Goal: Task Accomplishment & Management: Complete application form

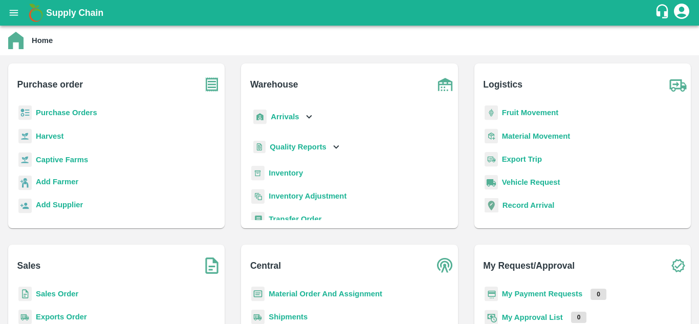
click at [73, 120] on div "Purchase Orders" at bounding box center [116, 116] width 200 height 23
click at [76, 114] on b "Purchase Orders" at bounding box center [66, 112] width 61 height 8
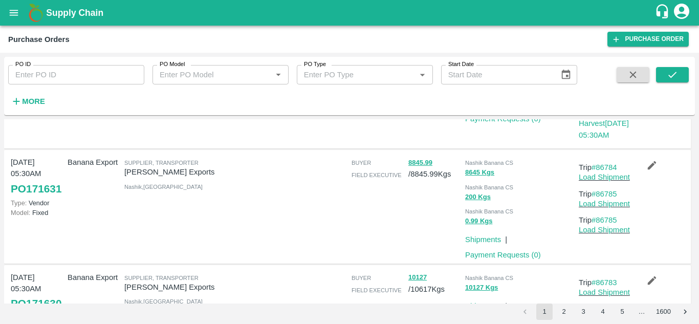
scroll to position [128, 0]
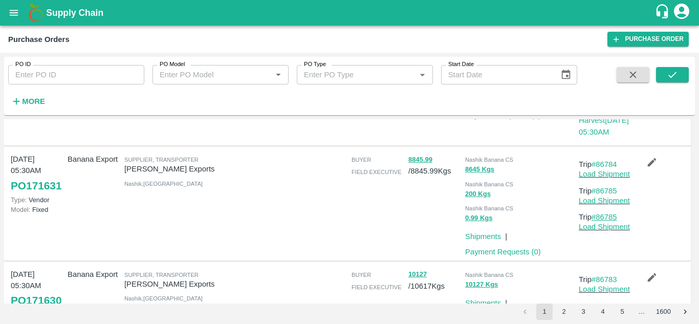
click at [613, 217] on link "#86785" at bounding box center [604, 217] width 26 height 8
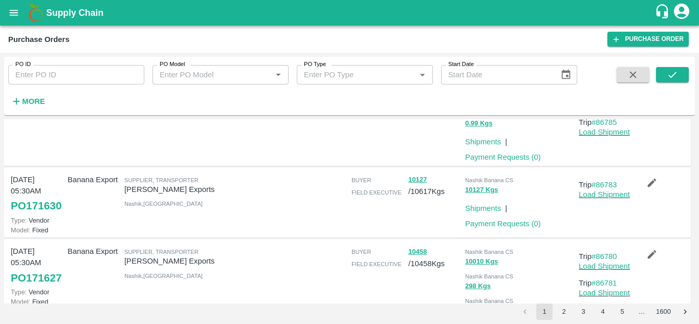
scroll to position [238, 0]
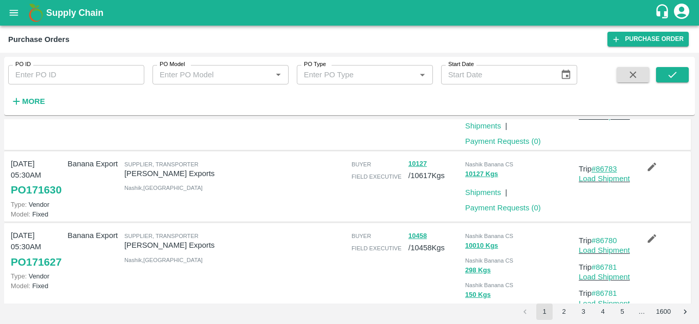
click at [606, 169] on link "#86783" at bounding box center [604, 169] width 26 height 8
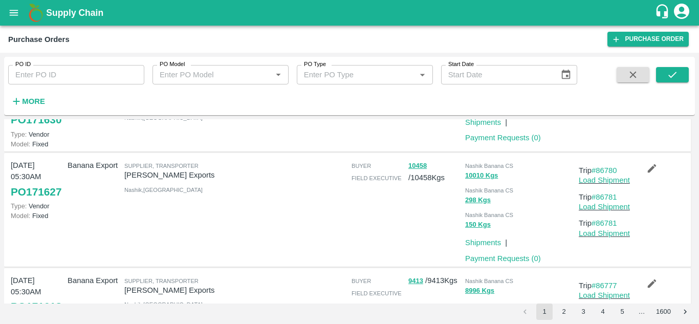
scroll to position [347, 0]
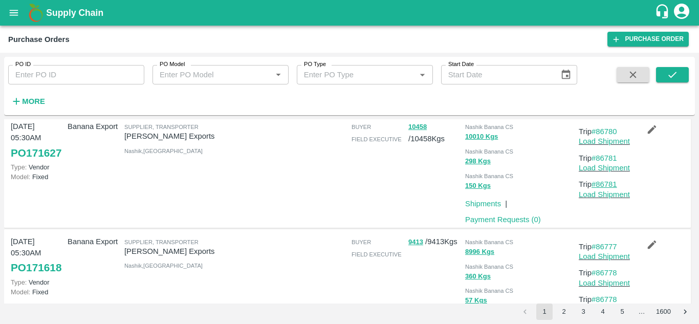
click at [606, 188] on link "#86781" at bounding box center [604, 184] width 26 height 8
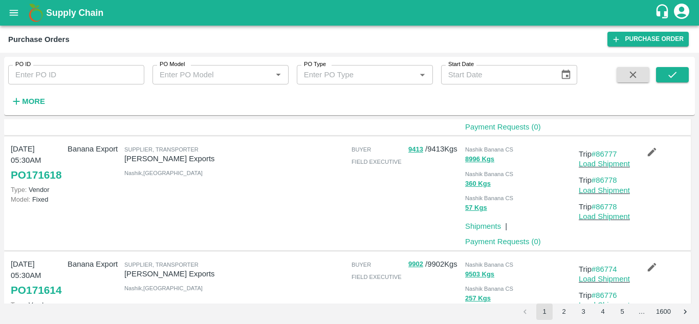
scroll to position [445, 0]
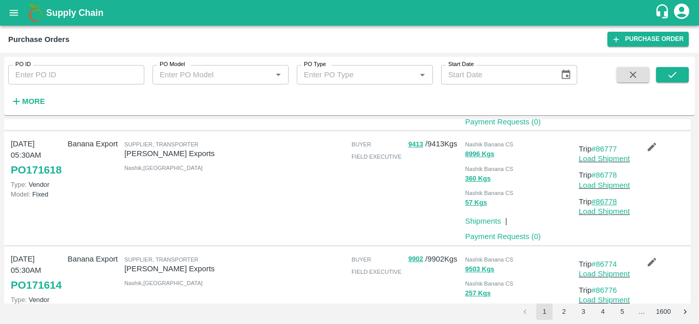
click at [608, 206] on link "#86778" at bounding box center [604, 201] width 26 height 8
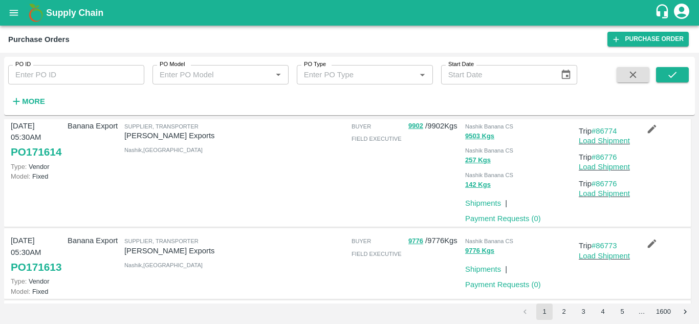
scroll to position [578, 0]
click at [612, 187] on link "#86776" at bounding box center [604, 183] width 26 height 8
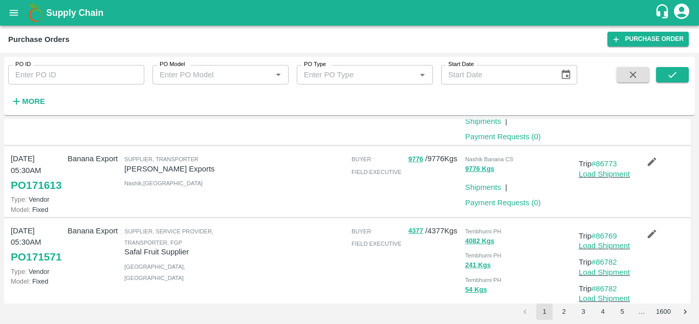
scroll to position [662, 0]
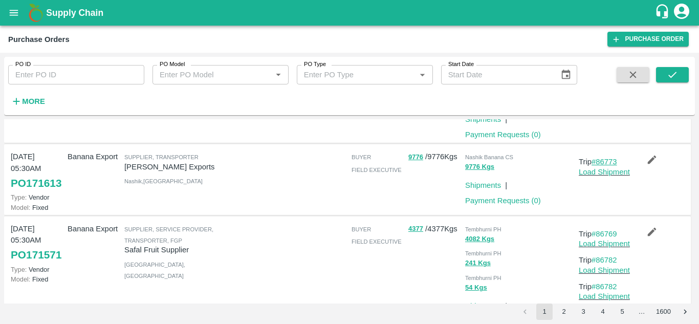
click at [605, 166] on link "#86773" at bounding box center [604, 162] width 26 height 8
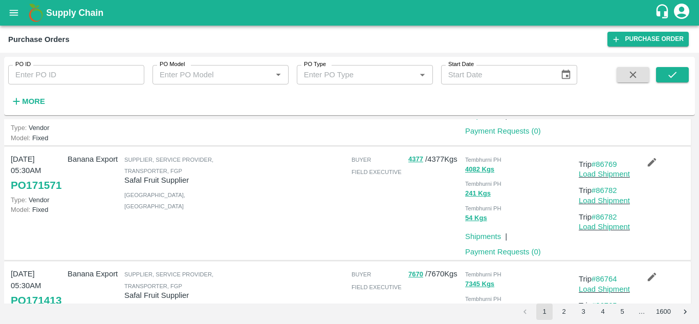
scroll to position [730, 0]
click at [612, 222] on link "#86782" at bounding box center [604, 218] width 26 height 8
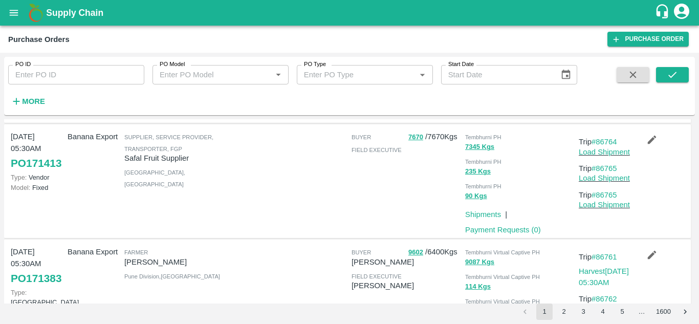
scroll to position [871, 0]
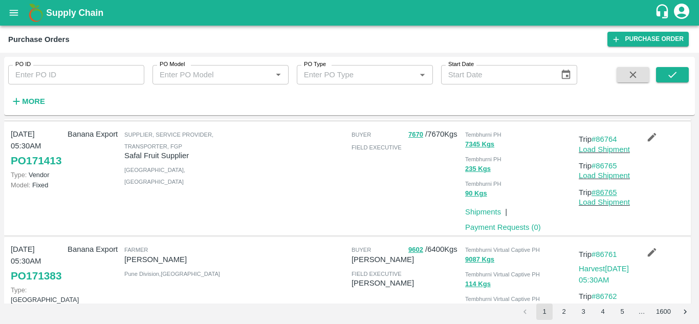
click at [605, 196] on link "#86765" at bounding box center [604, 192] width 26 height 8
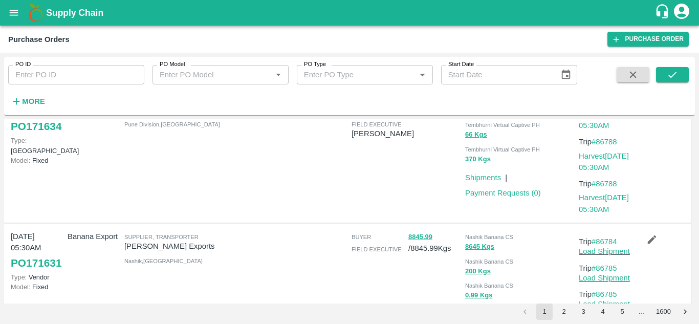
scroll to position [0, 0]
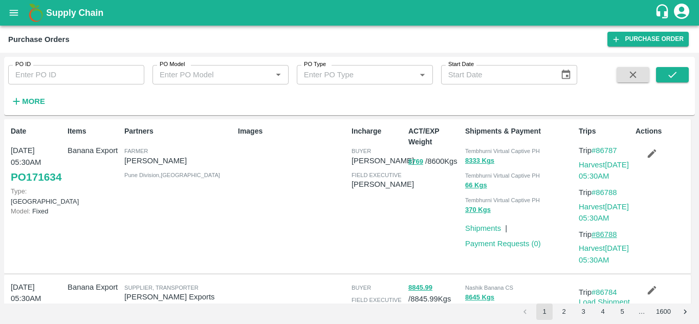
click at [608, 232] on link "#86788" at bounding box center [604, 234] width 26 height 8
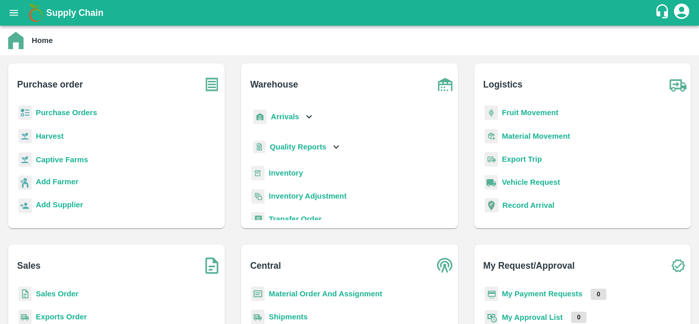
click at [521, 107] on p "Fruit Movement" at bounding box center [530, 112] width 57 height 11
click at [525, 111] on b "Fruit Movement" at bounding box center [530, 112] width 57 height 8
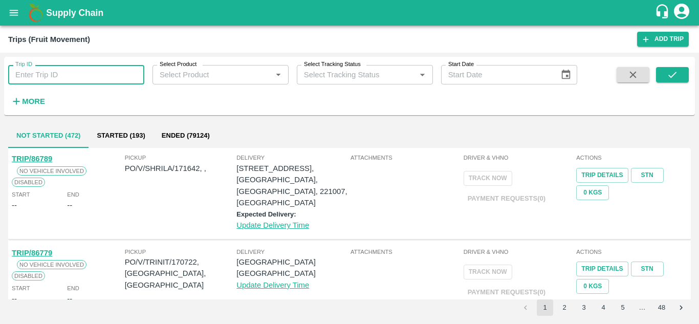
click at [65, 81] on input "Trip ID" at bounding box center [76, 74] width 136 height 19
click at [667, 77] on icon "submit" at bounding box center [671, 74] width 11 height 11
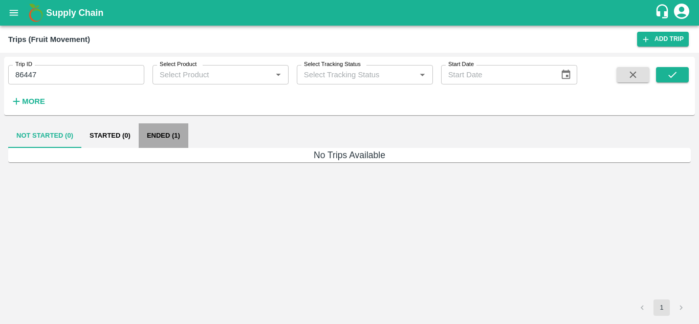
click at [159, 132] on button "Ended (1)" at bounding box center [164, 135] width 50 height 25
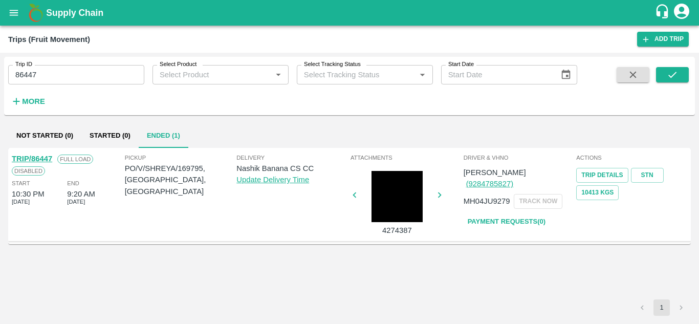
click at [506, 213] on link "Payment Requests( 0 )" at bounding box center [506, 222] width 86 height 18
click at [54, 72] on input "86447" at bounding box center [76, 74] width 136 height 19
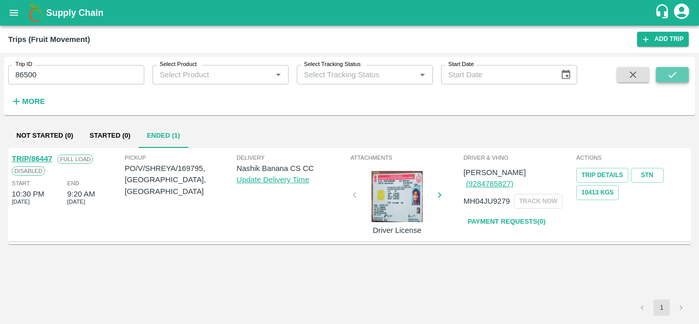
click at [669, 80] on icon "submit" at bounding box center [671, 74] width 11 height 11
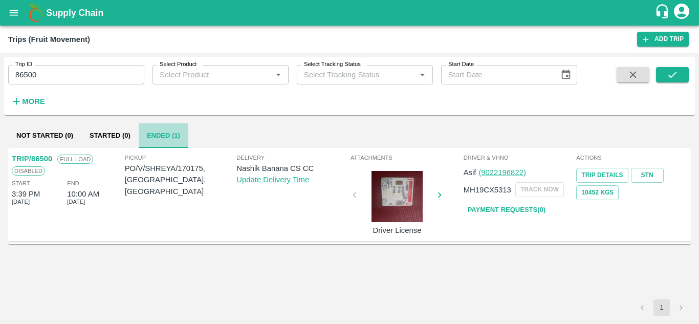
click at [158, 137] on button "Ended (1)" at bounding box center [164, 135] width 50 height 25
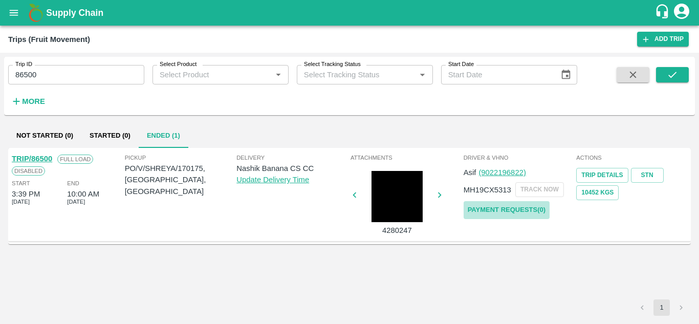
click at [512, 213] on link "Payment Requests( 0 )" at bounding box center [506, 210] width 86 height 18
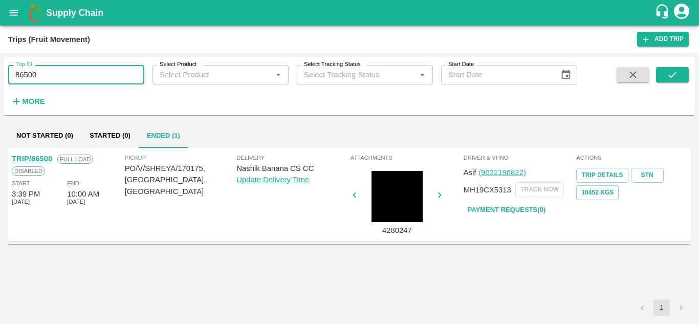
click at [85, 75] on input "86500" at bounding box center [76, 74] width 136 height 19
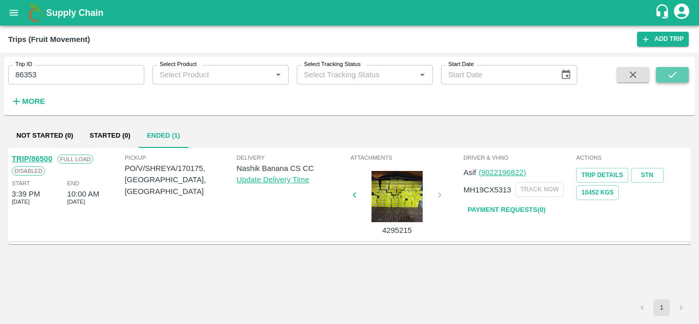
click at [679, 68] on button "submit" at bounding box center [672, 74] width 33 height 15
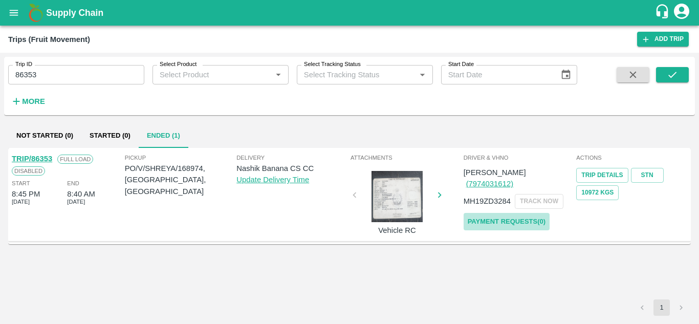
click at [506, 213] on link "Payment Requests( 0 )" at bounding box center [506, 222] width 86 height 18
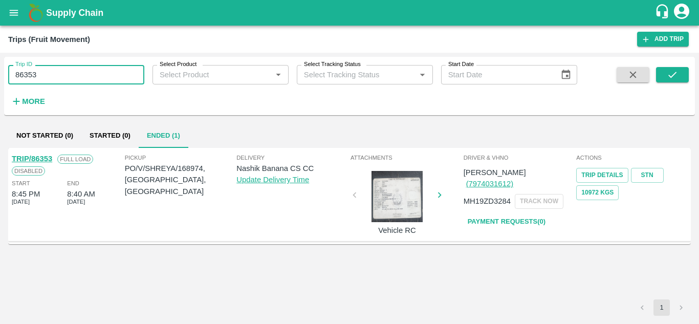
click at [60, 73] on input "86353" at bounding box center [76, 74] width 136 height 19
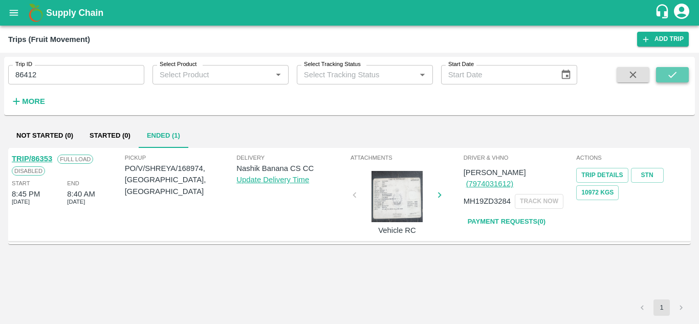
click at [668, 80] on icon "submit" at bounding box center [671, 74] width 11 height 11
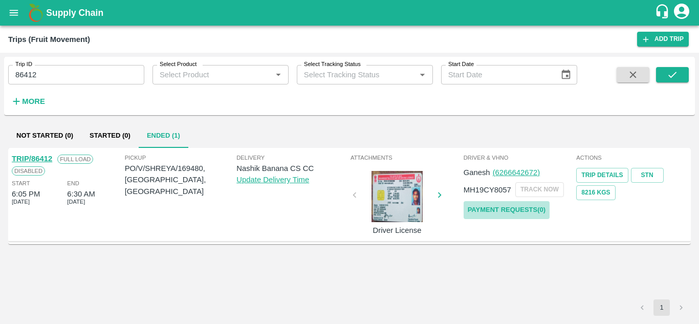
click at [520, 214] on link "Payment Requests( 0 )" at bounding box center [506, 210] width 86 height 18
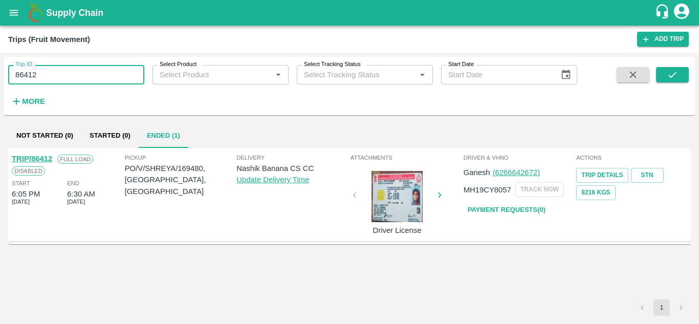
click at [68, 82] on input "86412" at bounding box center [76, 74] width 136 height 19
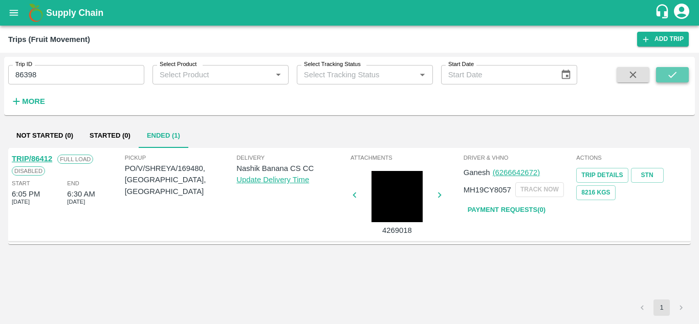
click at [665, 81] on button "submit" at bounding box center [672, 74] width 33 height 15
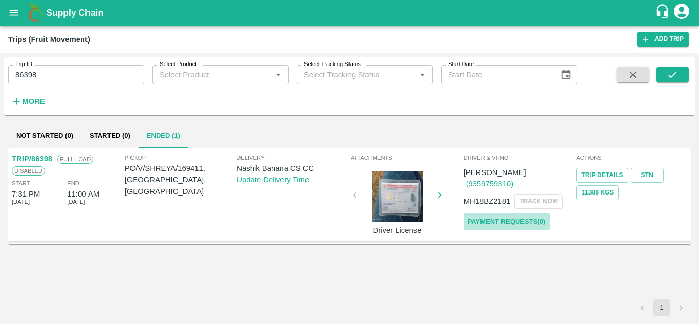
click at [501, 213] on link "Payment Requests( 0 )" at bounding box center [506, 222] width 86 height 18
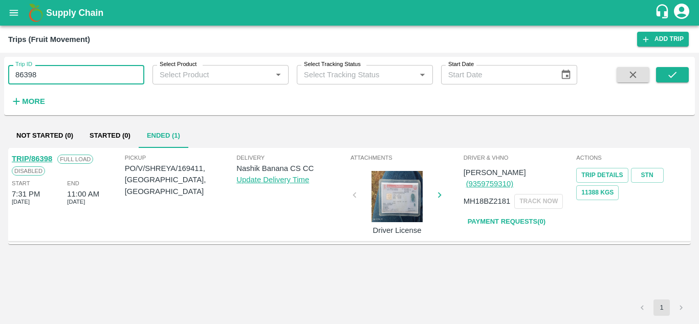
click at [50, 69] on input "86398" at bounding box center [76, 74] width 136 height 19
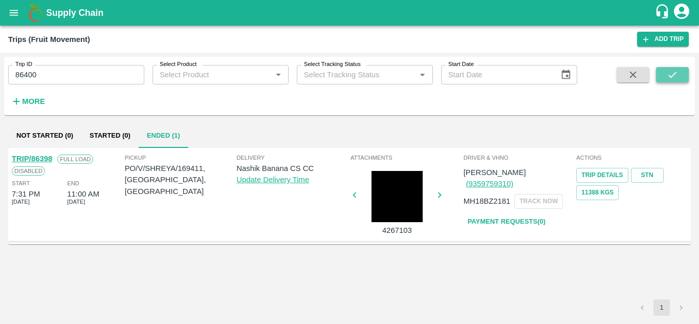
click at [679, 75] on button "submit" at bounding box center [672, 74] width 33 height 15
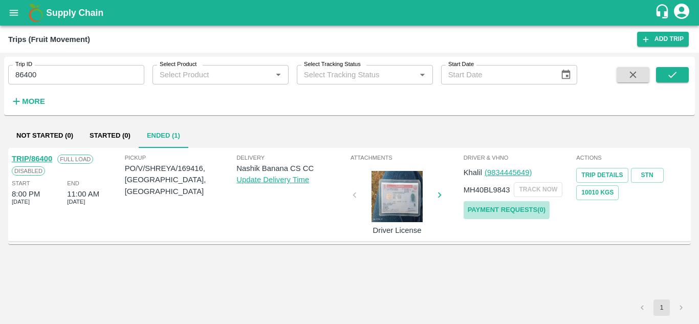
click at [492, 207] on link "Payment Requests( 0 )" at bounding box center [506, 210] width 86 height 18
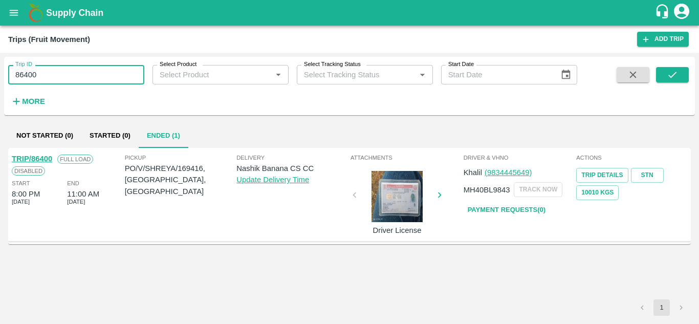
click at [49, 71] on input "86400" at bounding box center [76, 74] width 136 height 19
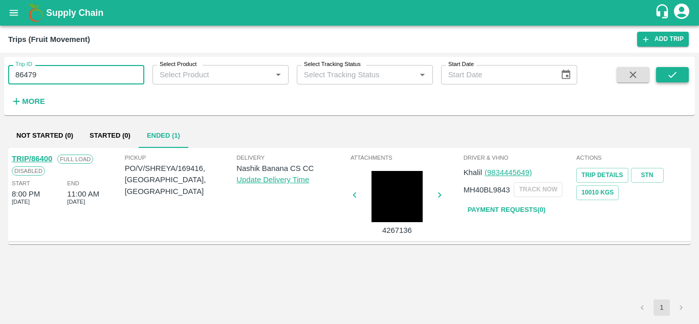
click at [680, 74] on button "submit" at bounding box center [672, 74] width 33 height 15
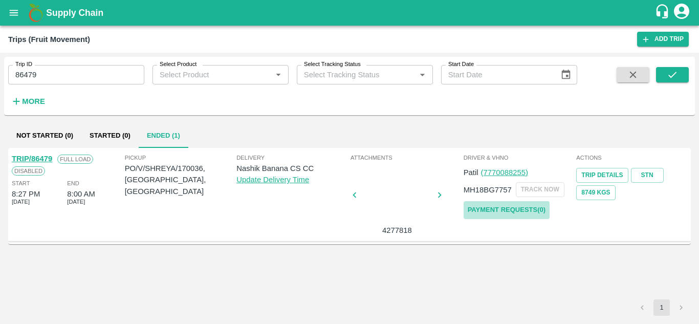
click at [497, 213] on link "Payment Requests( 0 )" at bounding box center [506, 210] width 86 height 18
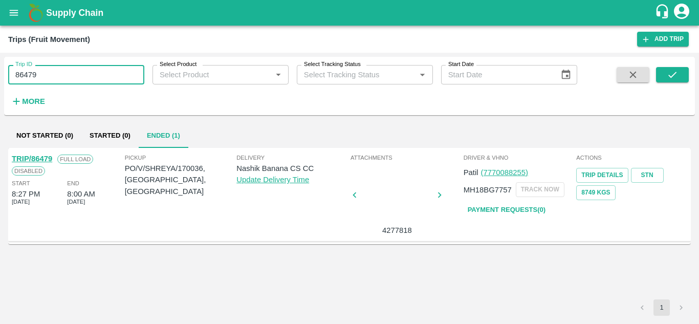
click at [56, 77] on input "86479" at bounding box center [76, 74] width 136 height 19
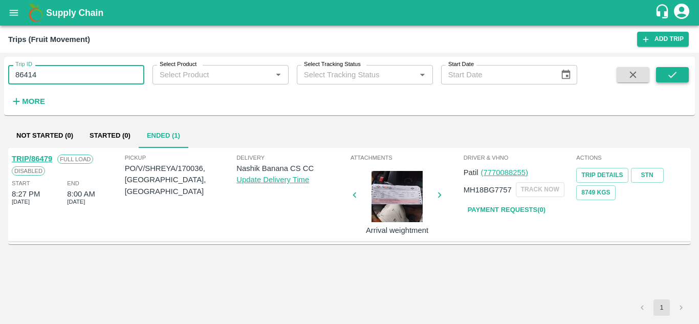
click at [668, 82] on button "submit" at bounding box center [672, 74] width 33 height 15
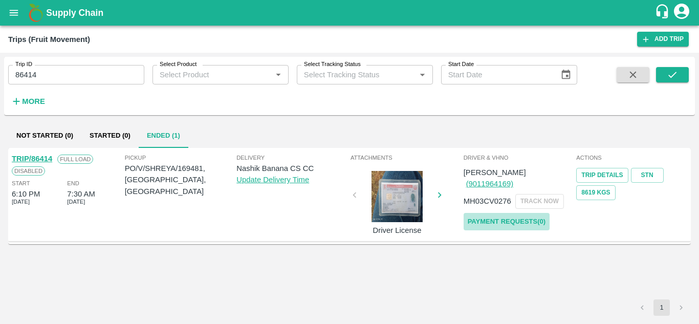
click at [516, 213] on link "Payment Requests( 0 )" at bounding box center [506, 222] width 86 height 18
click at [65, 72] on input "86414" at bounding box center [76, 74] width 136 height 19
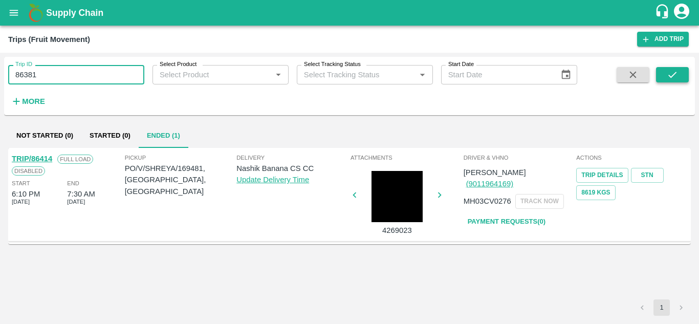
click at [662, 71] on button "submit" at bounding box center [672, 74] width 33 height 15
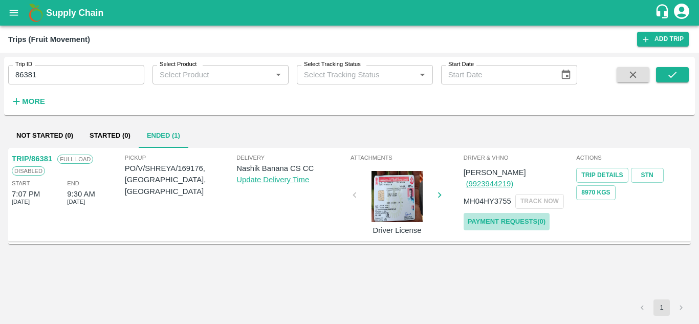
click at [521, 213] on link "Payment Requests( 0 )" at bounding box center [506, 222] width 86 height 18
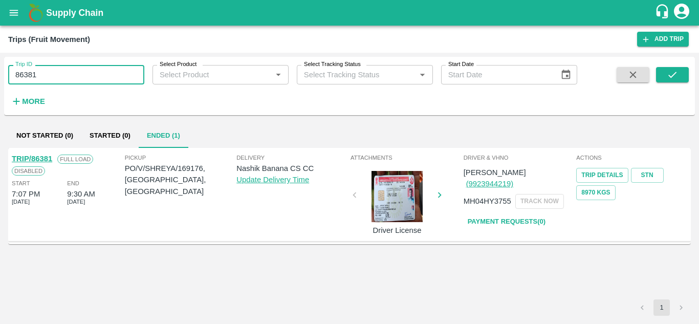
click at [64, 68] on input "86381" at bounding box center [76, 74] width 136 height 19
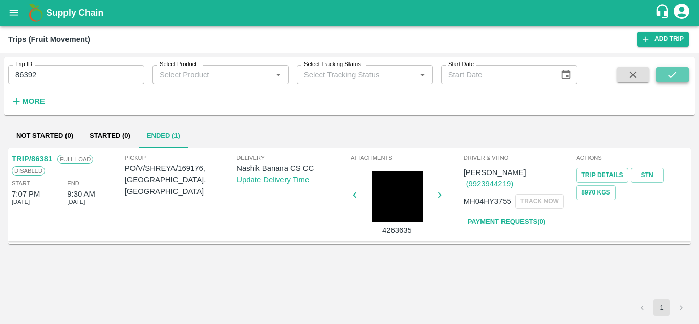
click at [669, 72] on icon "submit" at bounding box center [671, 74] width 11 height 11
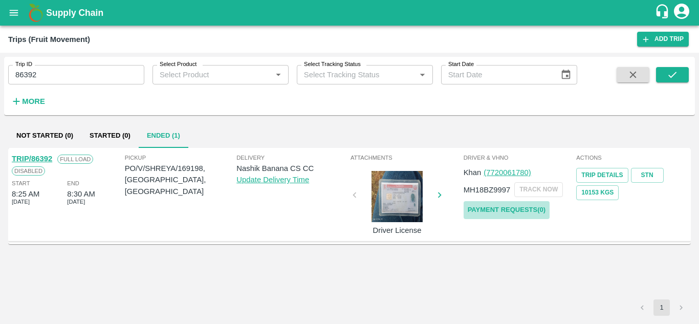
click at [509, 209] on link "Payment Requests( 0 )" at bounding box center [506, 210] width 86 height 18
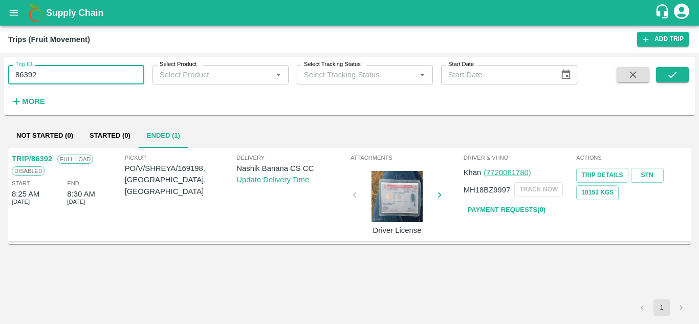
click at [43, 71] on input "86392" at bounding box center [76, 74] width 136 height 19
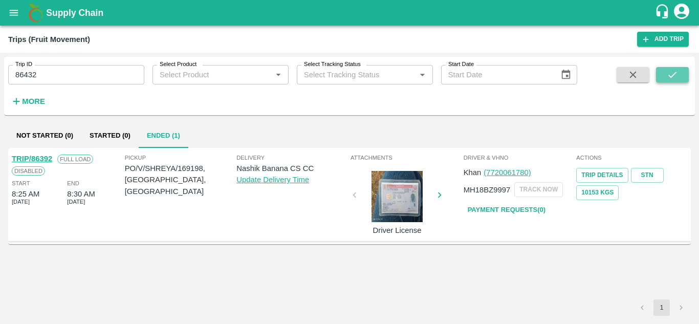
click at [672, 68] on button "submit" at bounding box center [672, 74] width 33 height 15
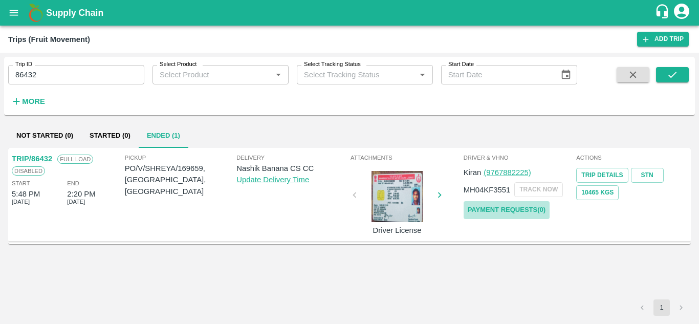
click at [500, 207] on link "Payment Requests( 0 )" at bounding box center [506, 210] width 86 height 18
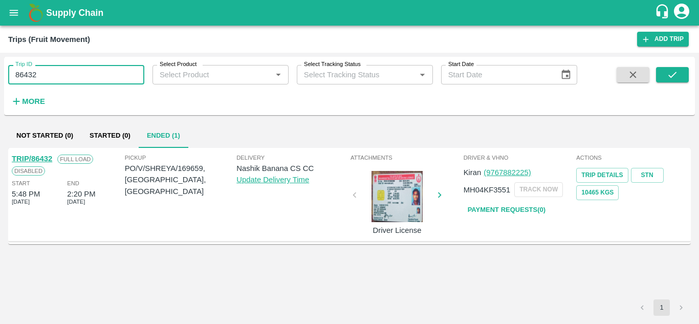
click at [44, 74] on input "86432" at bounding box center [76, 74] width 136 height 19
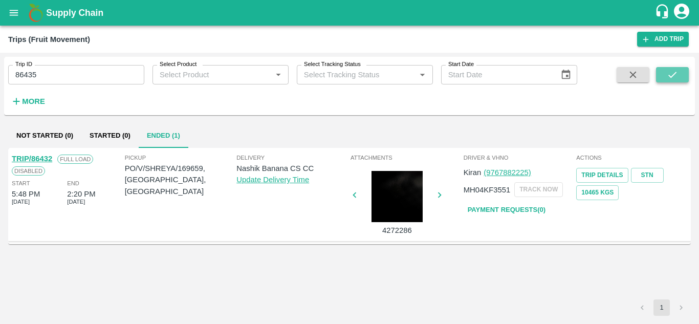
click at [681, 73] on button "submit" at bounding box center [672, 74] width 33 height 15
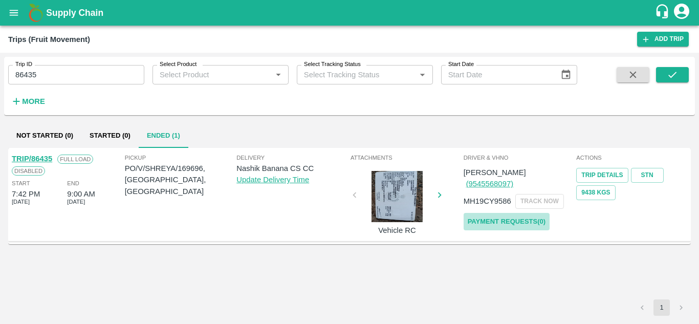
click at [531, 213] on link "Payment Requests( 0 )" at bounding box center [506, 222] width 86 height 18
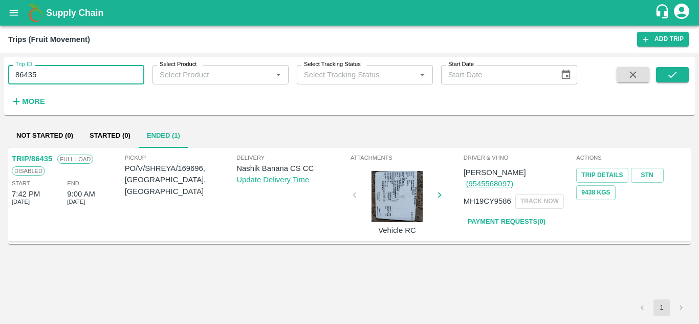
click at [52, 70] on input "86435" at bounding box center [76, 74] width 136 height 19
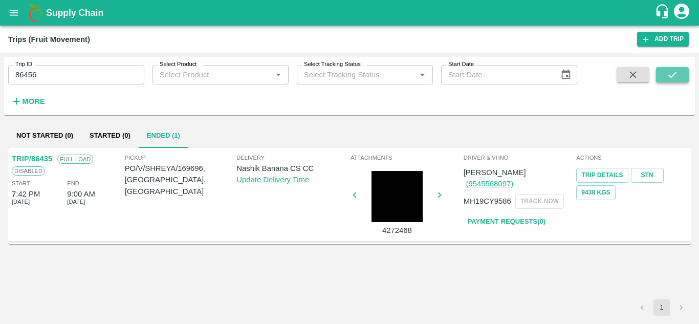
click at [681, 70] on button "submit" at bounding box center [672, 74] width 33 height 15
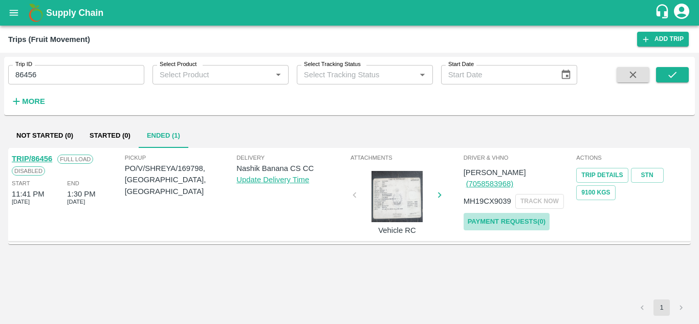
click at [518, 213] on link "Payment Requests( 0 )" at bounding box center [506, 222] width 86 height 18
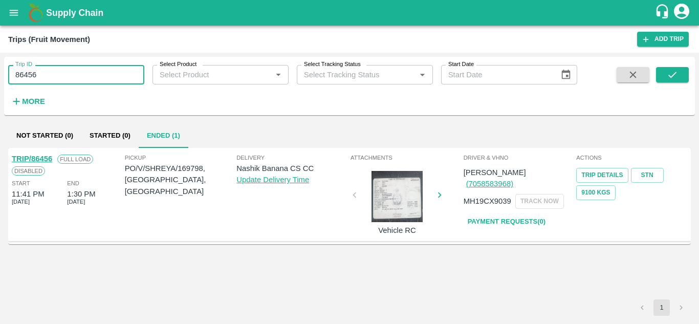
click at [49, 83] on input "86456" at bounding box center [76, 74] width 136 height 19
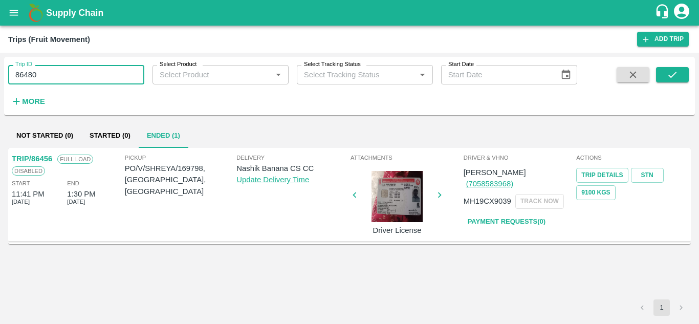
type input "86480"
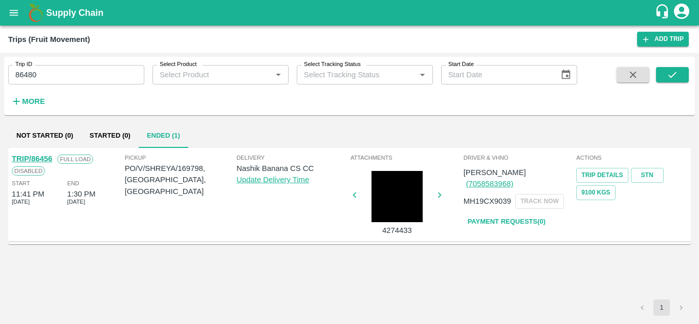
click at [669, 66] on div "Trip ID 86480 Trip ID Select Product Select Product   * Select Tracking Status …" at bounding box center [349, 86] width 690 height 50
click at [664, 73] on button "submit" at bounding box center [672, 74] width 33 height 15
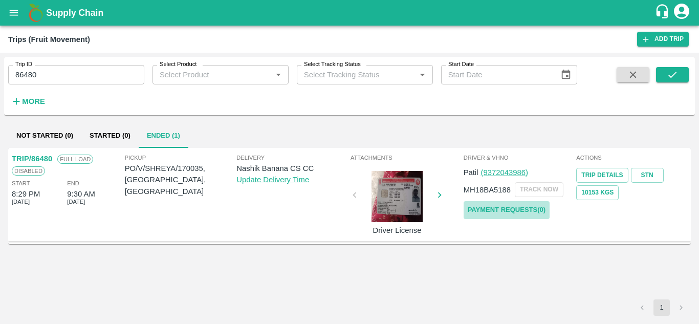
click at [496, 214] on link "Payment Requests( 0 )" at bounding box center [506, 210] width 86 height 18
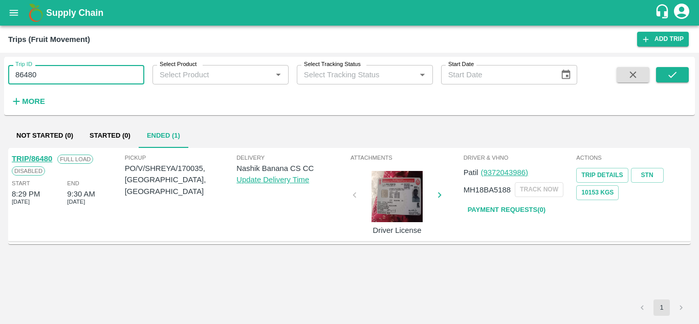
click at [57, 70] on input "86480" at bounding box center [76, 74] width 136 height 19
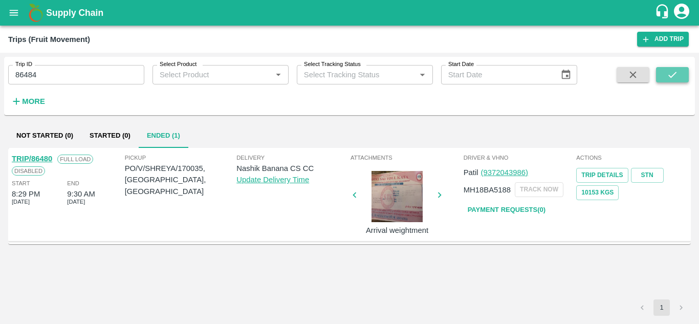
click at [672, 73] on icon "submit" at bounding box center [671, 74] width 11 height 11
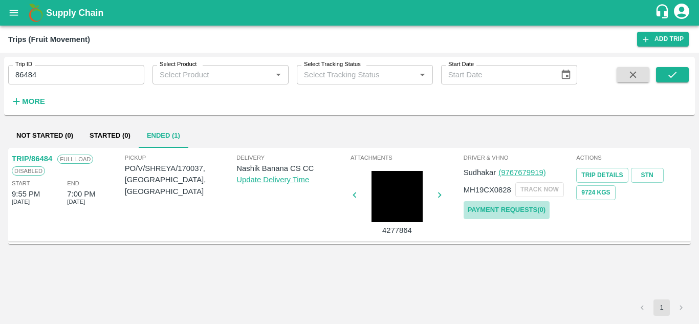
click at [511, 205] on link "Payment Requests( 0 )" at bounding box center [506, 210] width 86 height 18
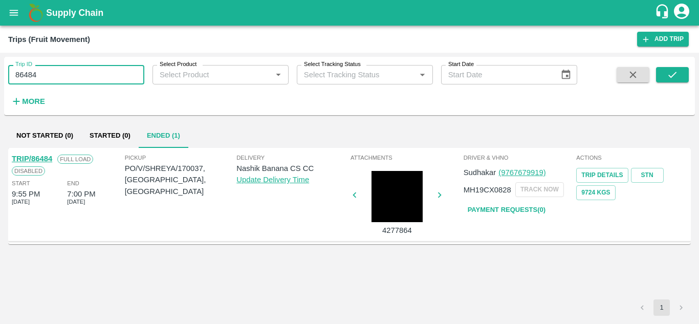
click at [59, 68] on input "86484" at bounding box center [76, 74] width 136 height 19
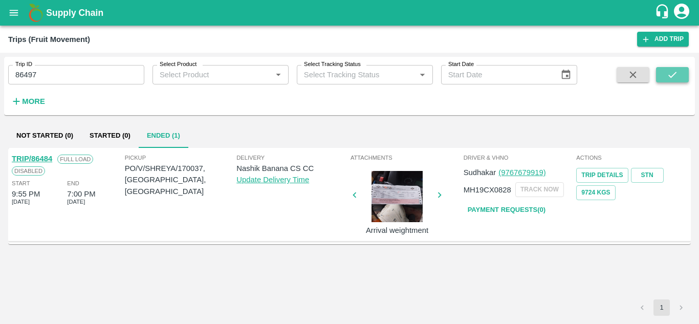
click at [668, 70] on icon "submit" at bounding box center [671, 74] width 11 height 11
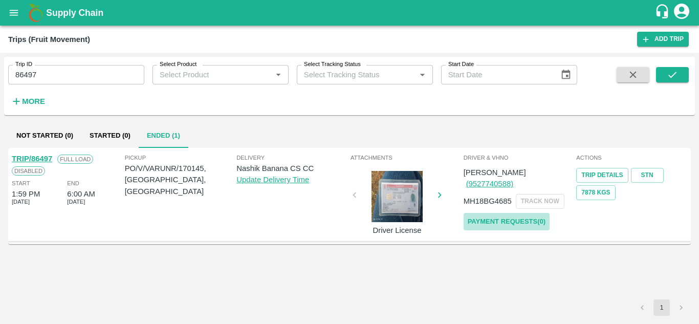
click at [508, 213] on link "Payment Requests( 0 )" at bounding box center [506, 222] width 86 height 18
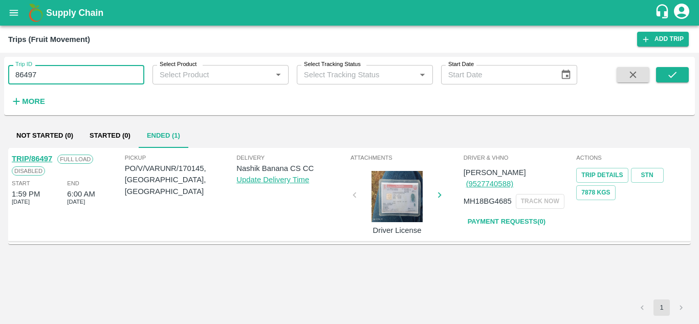
click at [54, 76] on input "86497" at bounding box center [76, 74] width 136 height 19
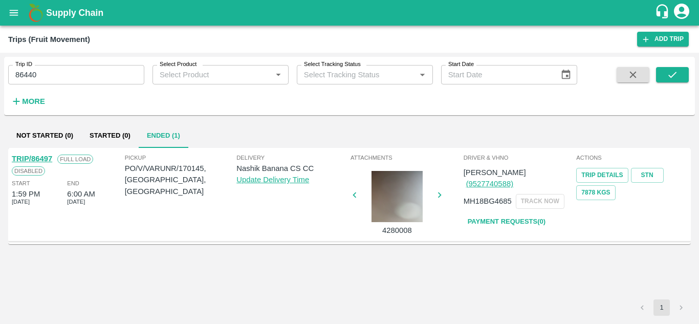
click at [671, 83] on span at bounding box center [672, 88] width 33 height 42
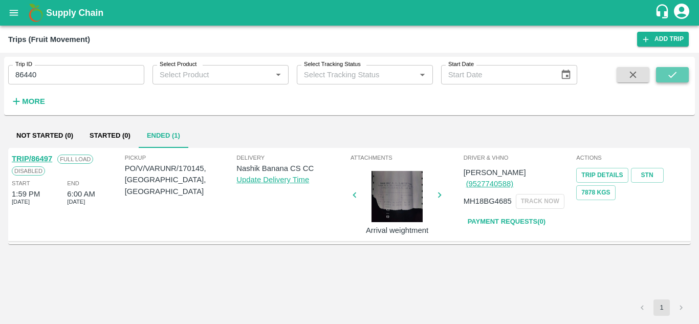
click at [669, 76] on icon "submit" at bounding box center [672, 75] width 8 height 6
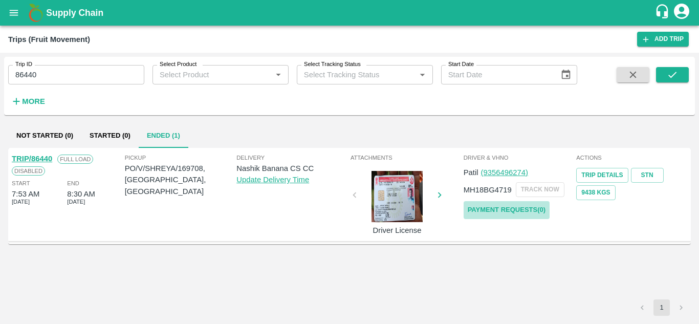
click at [510, 209] on link "Payment Requests( 0 )" at bounding box center [506, 210] width 86 height 18
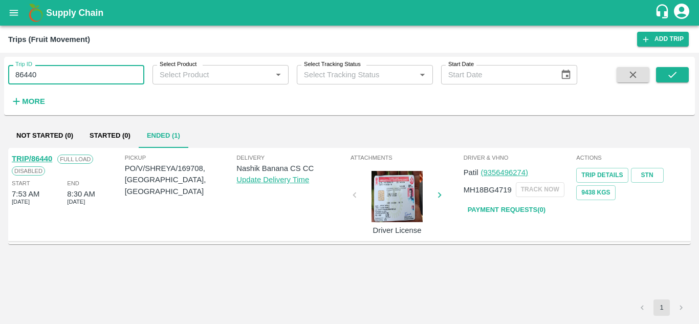
click at [45, 77] on input "86440" at bounding box center [76, 74] width 136 height 19
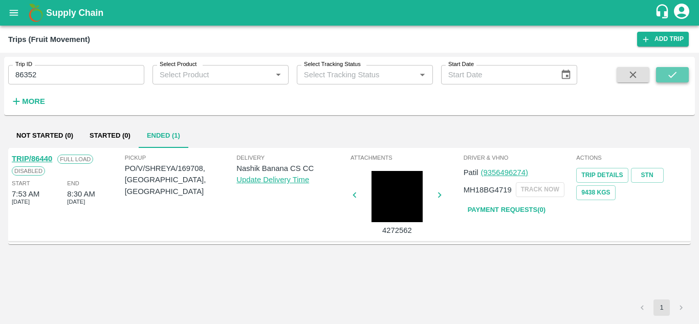
click at [675, 80] on icon "submit" at bounding box center [671, 74] width 11 height 11
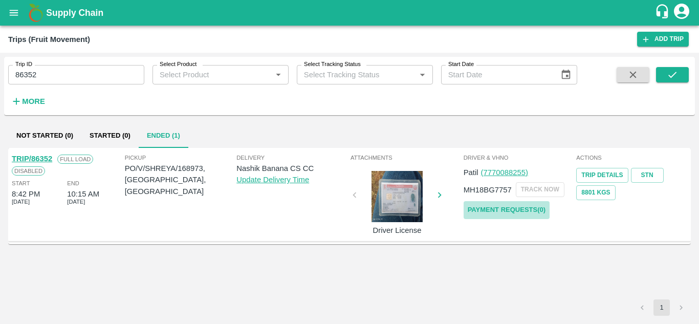
click at [521, 207] on link "Payment Requests( 0 )" at bounding box center [506, 210] width 86 height 18
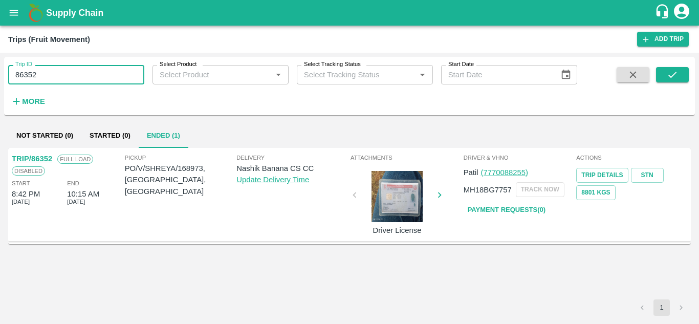
click at [55, 77] on input "86352" at bounding box center [76, 74] width 136 height 19
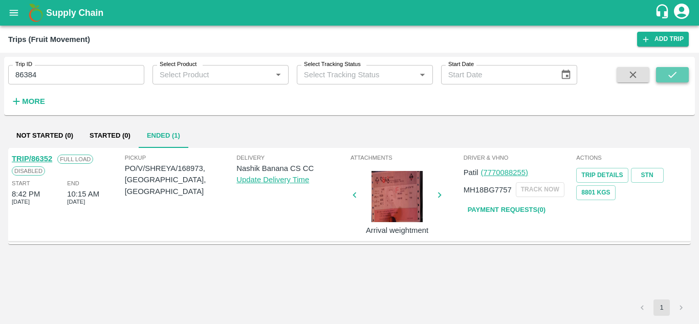
click at [665, 72] on button "submit" at bounding box center [672, 74] width 33 height 15
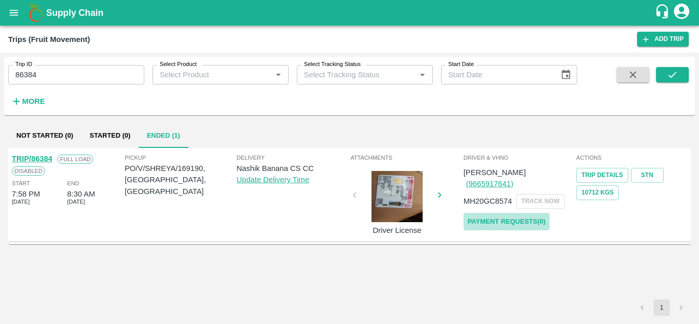
click at [508, 213] on link "Payment Requests( 0 )" at bounding box center [506, 222] width 86 height 18
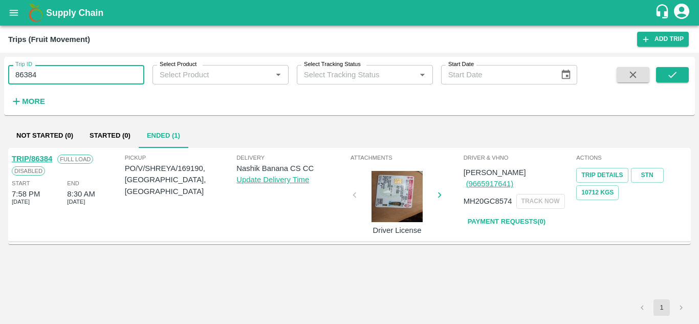
click at [61, 83] on input "86384" at bounding box center [76, 74] width 136 height 19
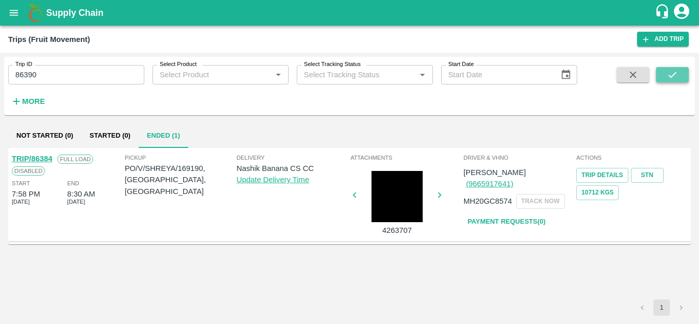
click at [674, 76] on icon "submit" at bounding box center [671, 74] width 11 height 11
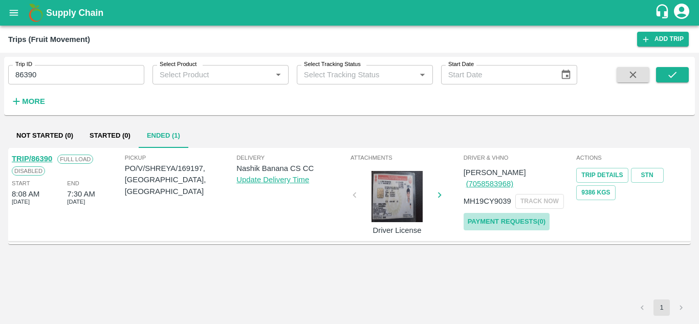
click at [513, 213] on link "Payment Requests( 0 )" at bounding box center [506, 222] width 86 height 18
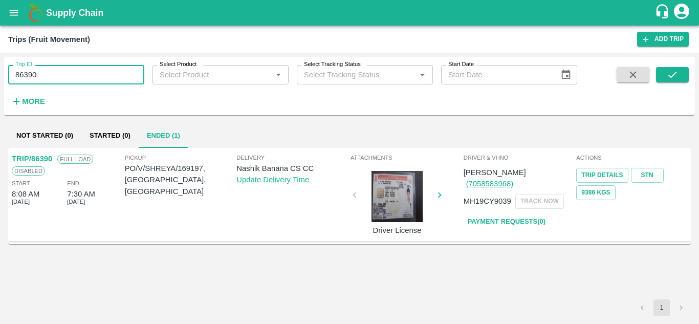
click at [75, 80] on input "86390" at bounding box center [76, 74] width 136 height 19
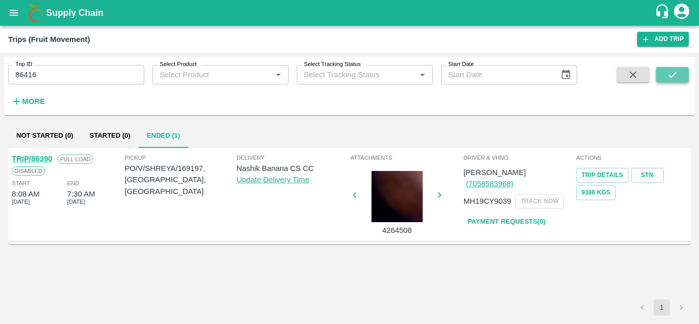
click at [665, 80] on button "submit" at bounding box center [672, 74] width 33 height 15
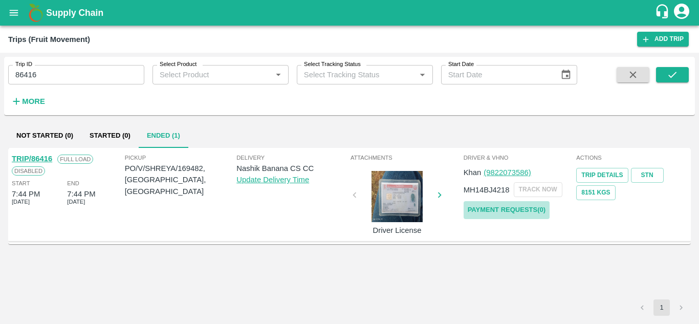
click at [494, 210] on link "Payment Requests( 0 )" at bounding box center [506, 210] width 86 height 18
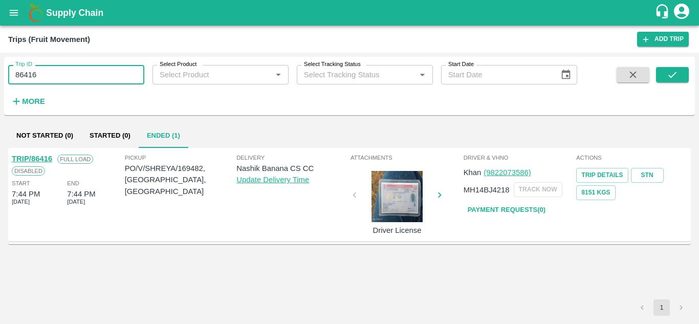
click at [52, 72] on input "86416" at bounding box center [76, 74] width 136 height 19
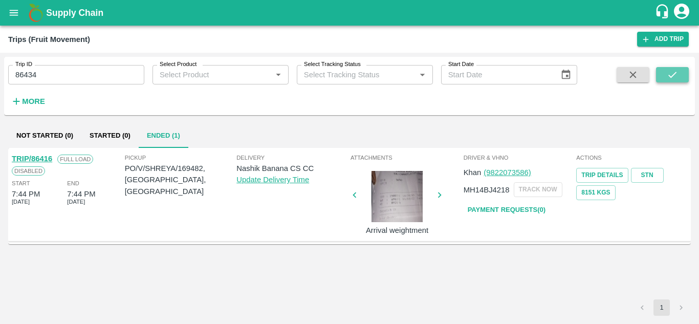
click at [671, 71] on icon "submit" at bounding box center [671, 74] width 11 height 11
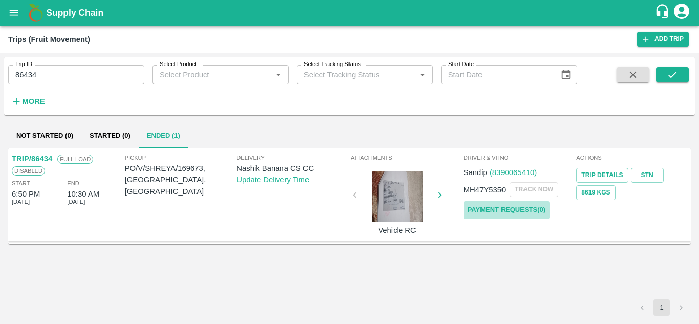
click at [519, 207] on link "Payment Requests( 0 )" at bounding box center [506, 210] width 86 height 18
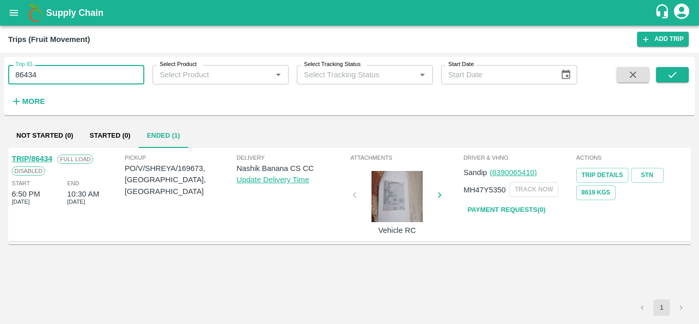
click at [56, 72] on input "86434" at bounding box center [76, 74] width 136 height 19
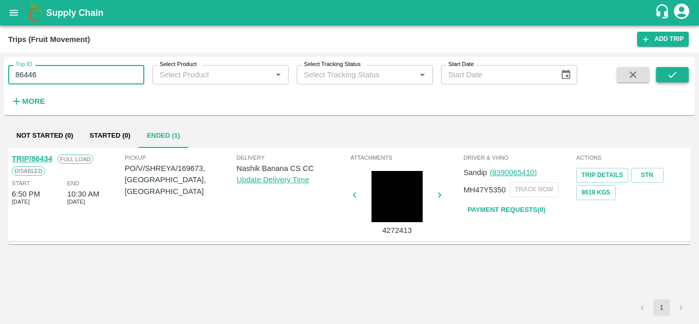
click at [674, 77] on icon "submit" at bounding box center [671, 74] width 11 height 11
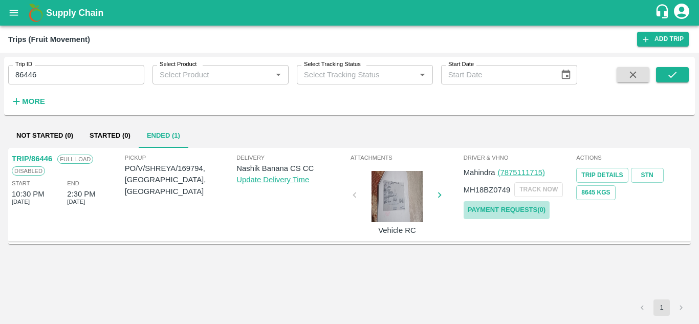
click at [499, 212] on link "Payment Requests( 0 )" at bounding box center [506, 210] width 86 height 18
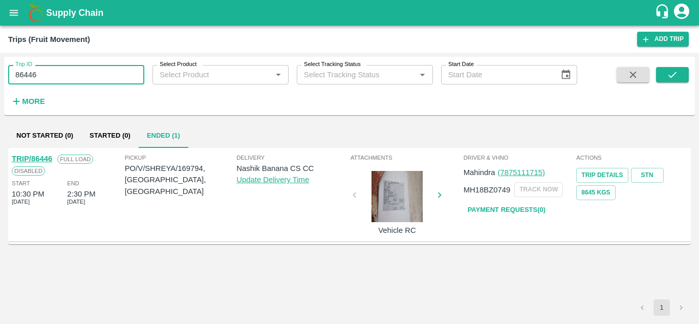
click at [52, 74] on input "86446" at bounding box center [76, 74] width 136 height 19
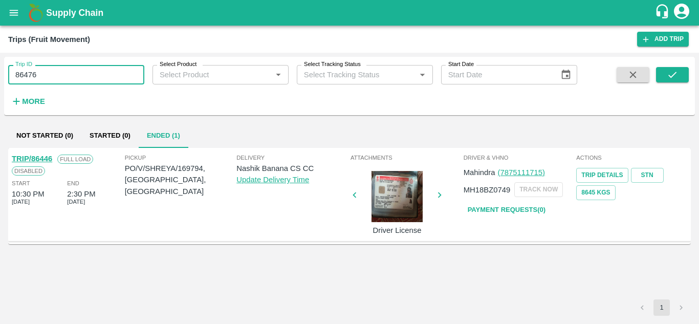
type input "86476"
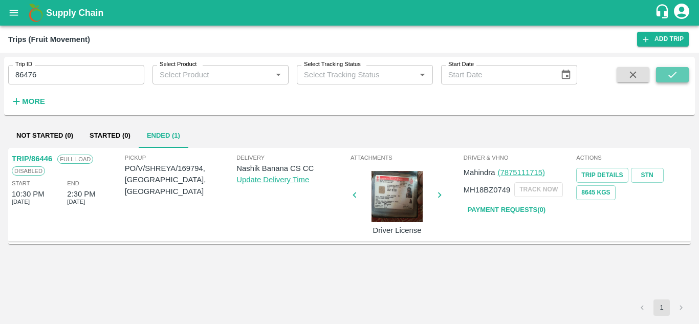
click at [687, 77] on button "submit" at bounding box center [672, 74] width 33 height 15
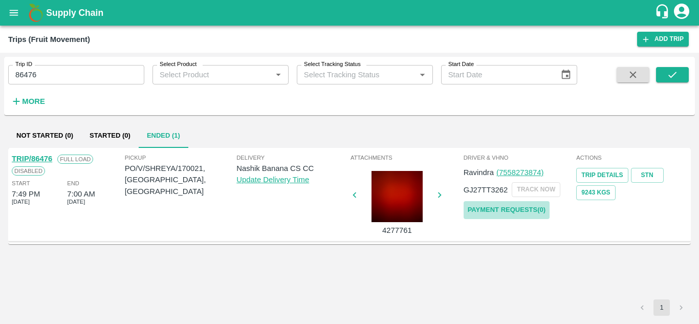
click at [494, 213] on link "Payment Requests( 0 )" at bounding box center [506, 210] width 86 height 18
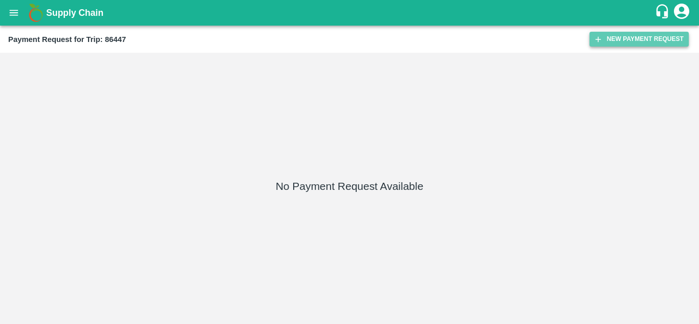
click at [636, 40] on button "New Payment Request" at bounding box center [638, 39] width 99 height 15
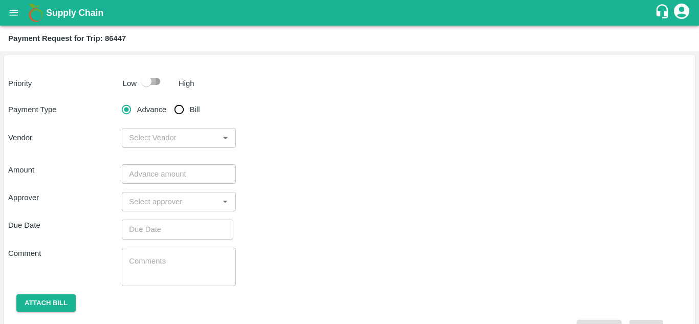
click at [157, 85] on input "checkbox" at bounding box center [146, 81] width 58 height 19
checkbox input "true"
click at [176, 108] on input "Bill" at bounding box center [179, 109] width 20 height 20
radio input "true"
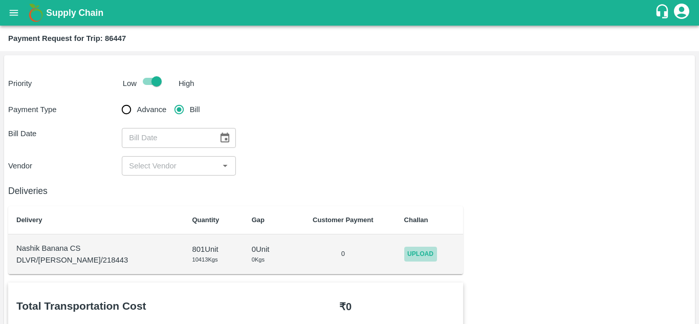
click at [416, 249] on span "Upload" at bounding box center [420, 254] width 33 height 15
click at [0, 0] on input "Upload" at bounding box center [0, 0] width 0 height 0
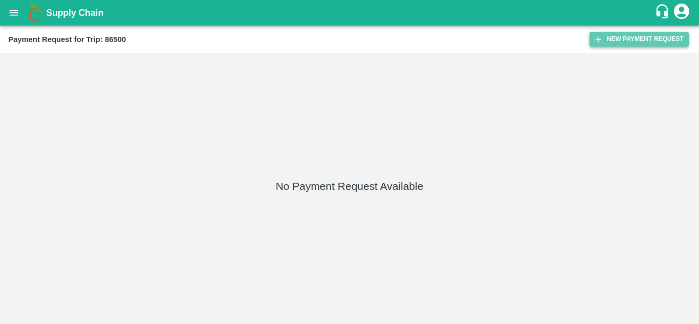
click at [636, 41] on button "New Payment Request" at bounding box center [638, 39] width 99 height 15
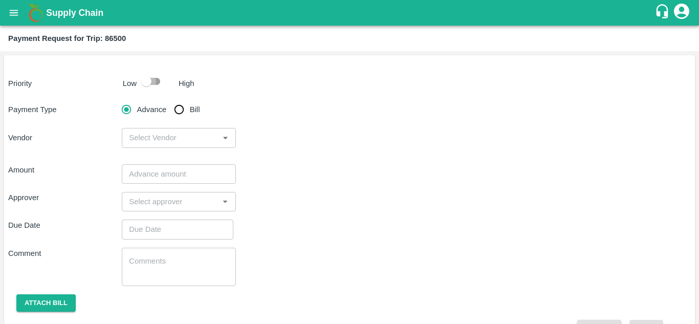
click at [156, 81] on input "checkbox" at bounding box center [146, 81] width 58 height 19
checkbox input "true"
click at [182, 105] on input "Bill" at bounding box center [179, 109] width 20 height 20
radio input "true"
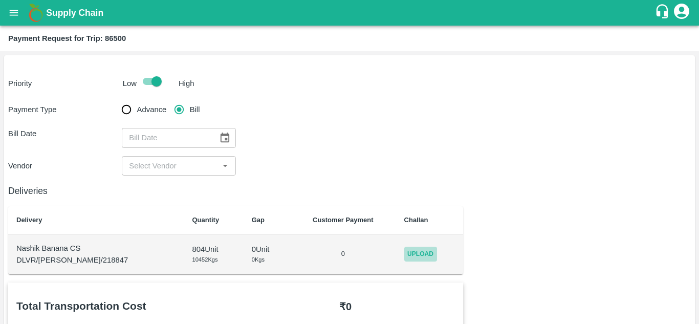
click at [414, 255] on span "Upload" at bounding box center [420, 254] width 33 height 15
click at [0, 0] on input "Upload" at bounding box center [0, 0] width 0 height 0
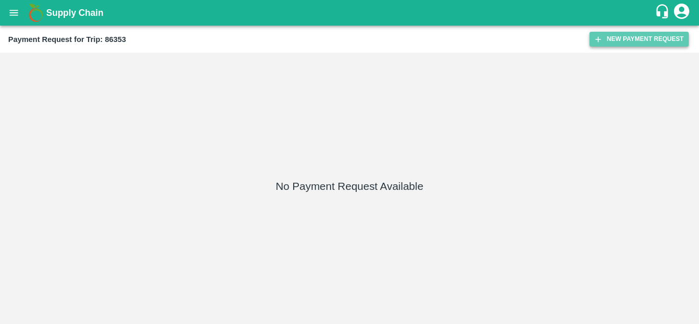
click at [628, 40] on button "New Payment Request" at bounding box center [638, 39] width 99 height 15
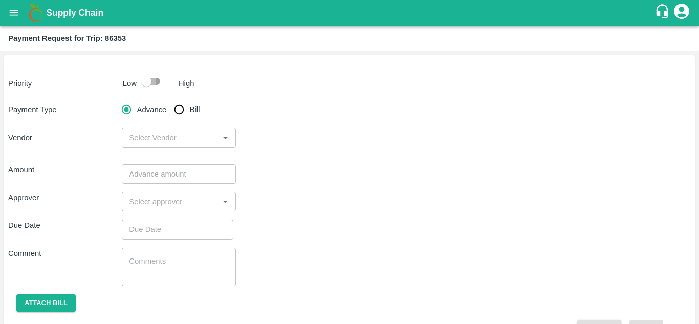
click at [155, 83] on input "checkbox" at bounding box center [146, 81] width 58 height 19
checkbox input "true"
click at [175, 107] on input "Bill" at bounding box center [179, 109] width 20 height 20
radio input "true"
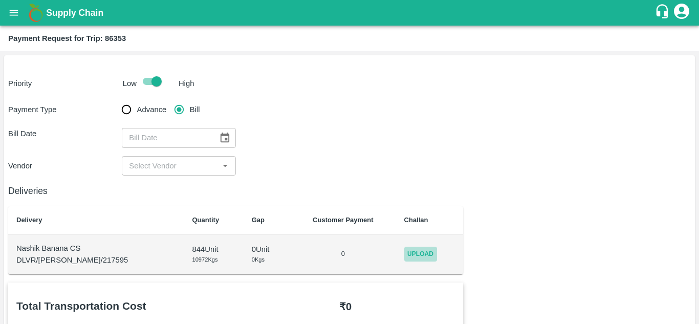
click at [412, 255] on span "Upload" at bounding box center [420, 254] width 33 height 15
click at [0, 0] on input "Upload" at bounding box center [0, 0] width 0 height 0
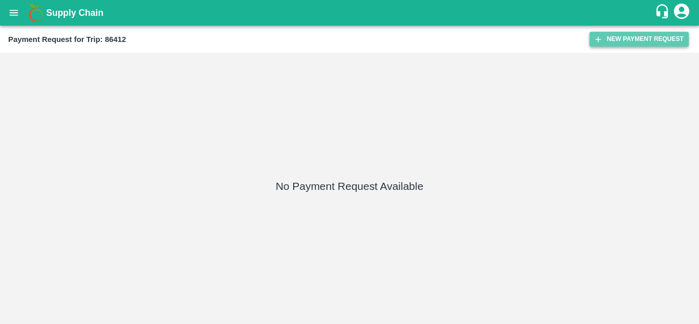
click at [627, 42] on button "New Payment Request" at bounding box center [638, 39] width 99 height 15
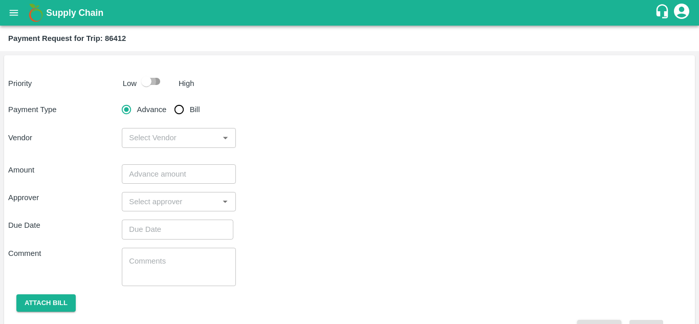
click at [151, 81] on input "checkbox" at bounding box center [146, 81] width 58 height 19
checkbox input "true"
click at [177, 104] on input "Bill" at bounding box center [179, 109] width 20 height 20
radio input "true"
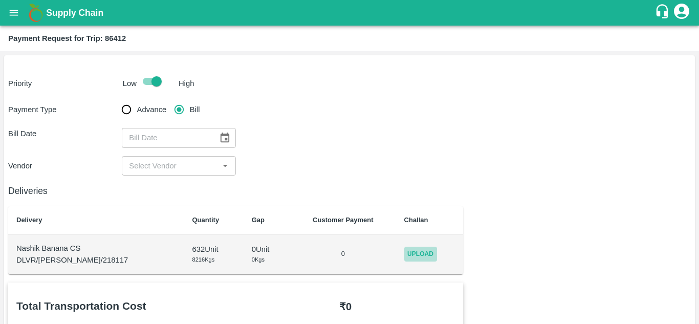
click at [407, 253] on span "Upload" at bounding box center [420, 254] width 33 height 15
click at [0, 0] on input "Upload" at bounding box center [0, 0] width 0 height 0
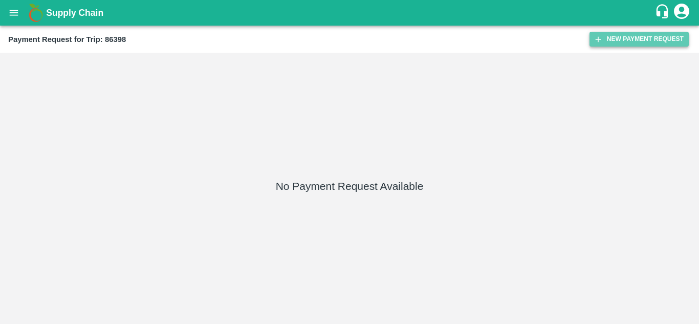
click at [618, 39] on button "New Payment Request" at bounding box center [638, 39] width 99 height 15
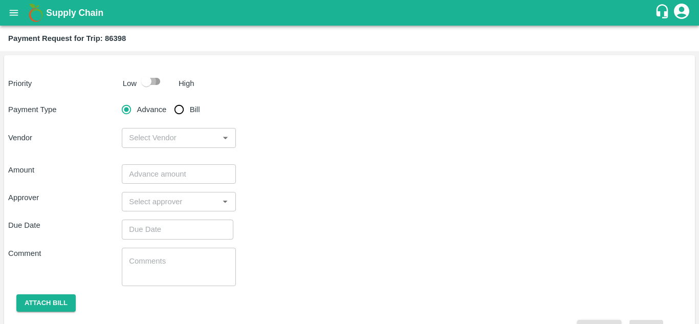
click at [153, 85] on input "checkbox" at bounding box center [146, 81] width 58 height 19
checkbox input "true"
click at [174, 107] on input "Bill" at bounding box center [179, 109] width 20 height 20
radio input "true"
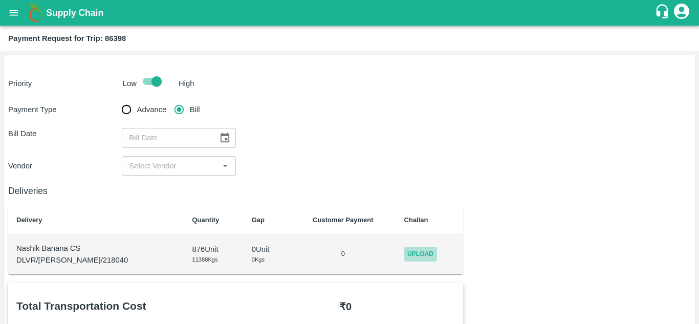
click at [405, 253] on span "Upload" at bounding box center [420, 254] width 33 height 15
click at [0, 0] on input "Upload" at bounding box center [0, 0] width 0 height 0
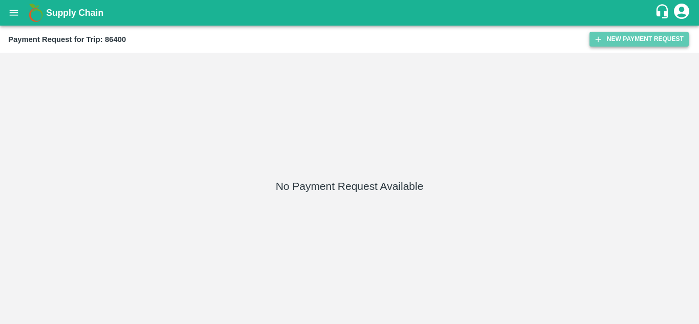
click at [619, 40] on button "New Payment Request" at bounding box center [638, 39] width 99 height 15
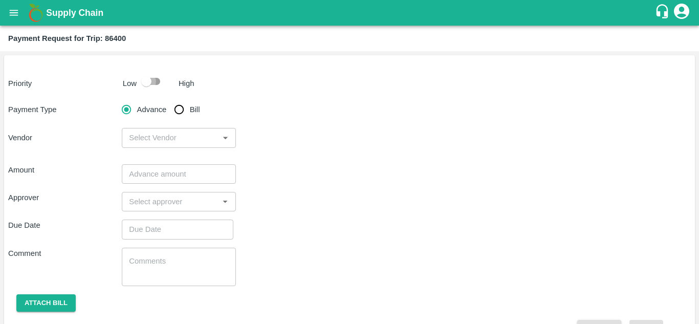
click at [158, 81] on input "checkbox" at bounding box center [146, 81] width 58 height 19
checkbox input "true"
click at [178, 113] on input "Bill" at bounding box center [179, 109] width 20 height 20
radio input "true"
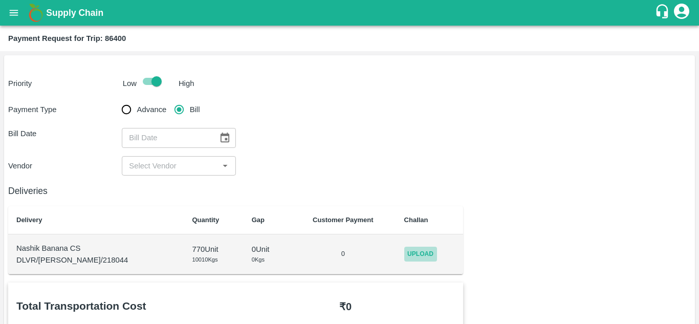
click at [418, 252] on span "Upload" at bounding box center [420, 254] width 33 height 15
click at [0, 0] on input "Upload" at bounding box center [0, 0] width 0 height 0
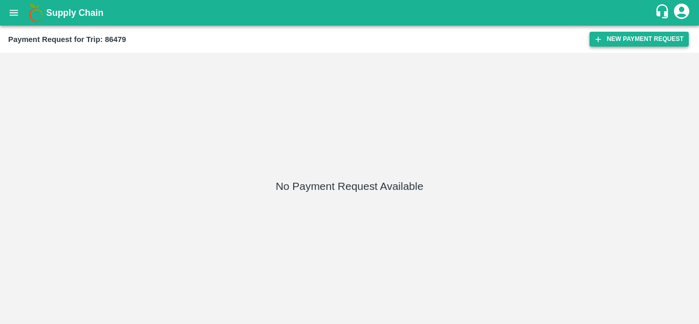
click at [627, 34] on button "New Payment Request" at bounding box center [638, 39] width 99 height 15
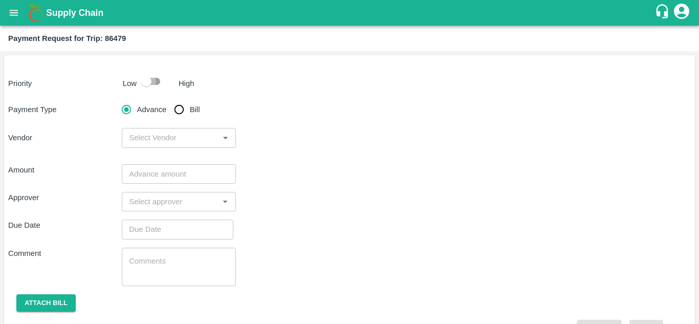
click at [154, 85] on input "checkbox" at bounding box center [146, 81] width 58 height 19
checkbox input "true"
click at [180, 108] on input "Bill" at bounding box center [179, 109] width 20 height 20
radio input "true"
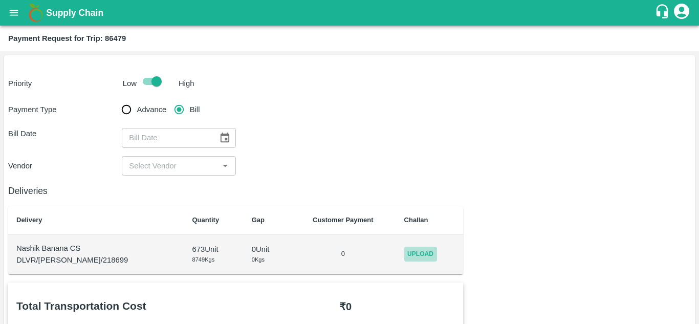
click at [404, 251] on span "Upload" at bounding box center [420, 254] width 33 height 15
click at [0, 0] on input "Upload" at bounding box center [0, 0] width 0 height 0
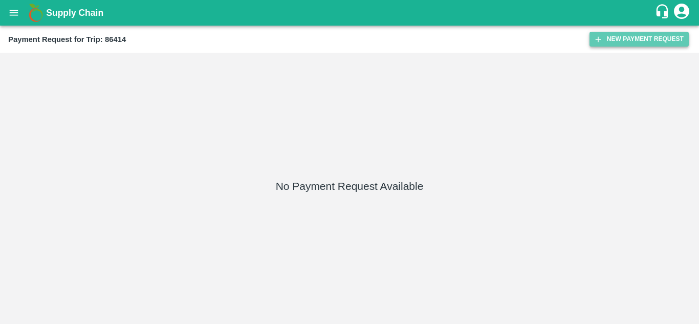
click at [639, 36] on button "New Payment Request" at bounding box center [638, 39] width 99 height 15
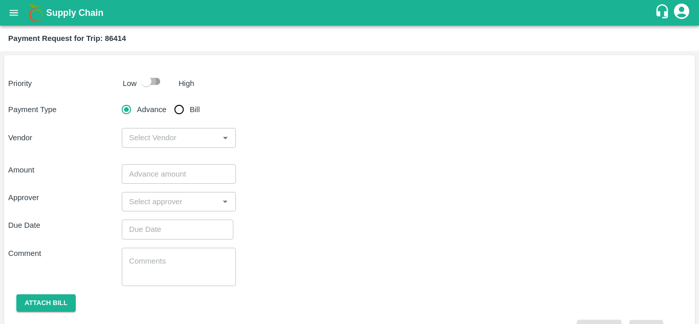
click at [155, 82] on input "checkbox" at bounding box center [146, 81] width 58 height 19
checkbox input "true"
click at [183, 109] on input "Bill" at bounding box center [179, 109] width 20 height 20
radio input "true"
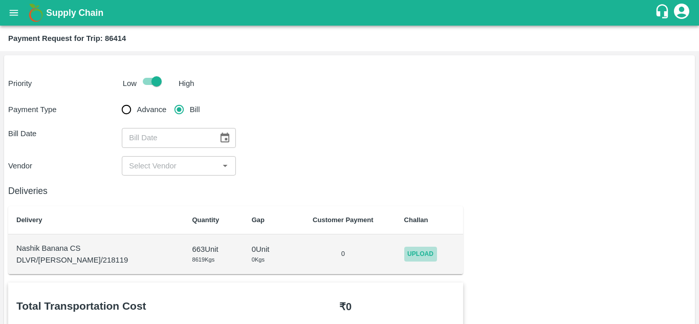
click at [410, 247] on span "Upload" at bounding box center [420, 254] width 33 height 15
click at [0, 0] on input "Upload" at bounding box center [0, 0] width 0 height 0
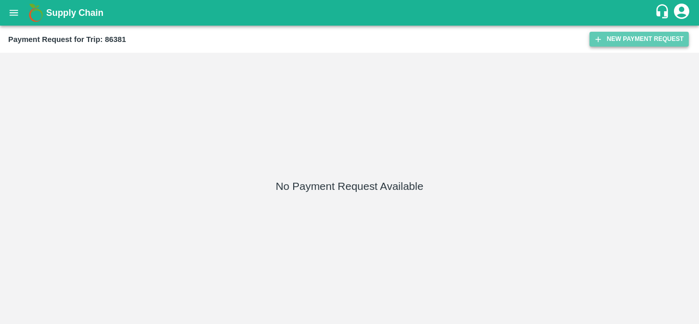
click at [645, 39] on button "New Payment Request" at bounding box center [638, 39] width 99 height 15
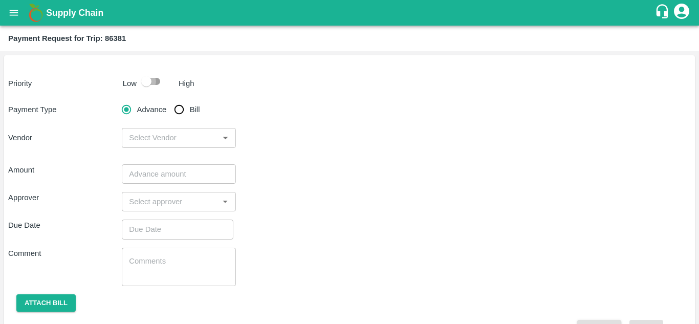
click at [157, 85] on input "checkbox" at bounding box center [146, 81] width 58 height 19
checkbox input "true"
click at [181, 108] on input "Bill" at bounding box center [179, 109] width 20 height 20
radio input "true"
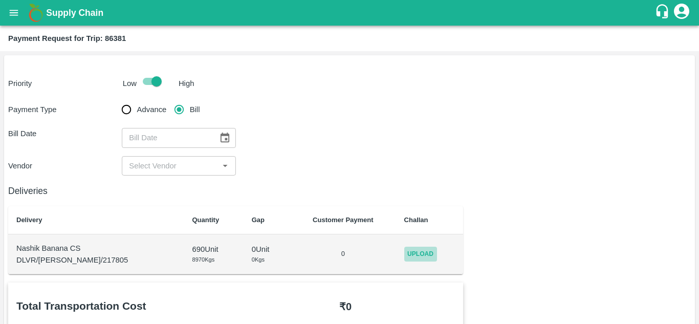
click at [421, 257] on span "Upload" at bounding box center [420, 254] width 33 height 15
click at [0, 0] on input "Upload" at bounding box center [0, 0] width 0 height 0
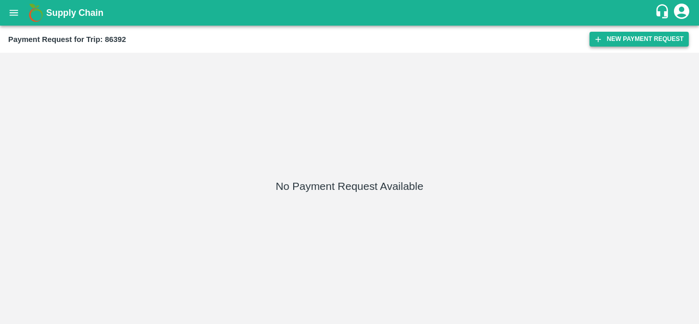
click at [625, 38] on button "New Payment Request" at bounding box center [638, 39] width 99 height 15
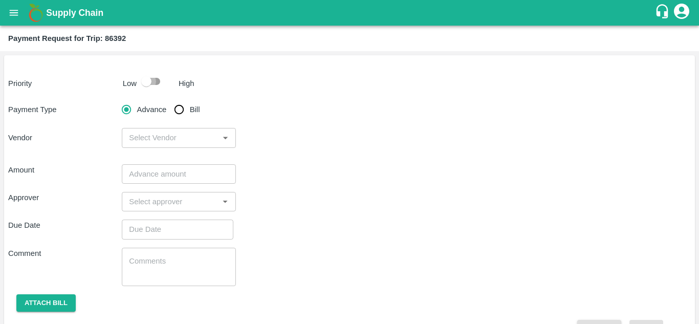
click at [155, 85] on input "checkbox" at bounding box center [146, 81] width 58 height 19
checkbox input "true"
click at [177, 109] on input "Bill" at bounding box center [179, 109] width 20 height 20
radio input "true"
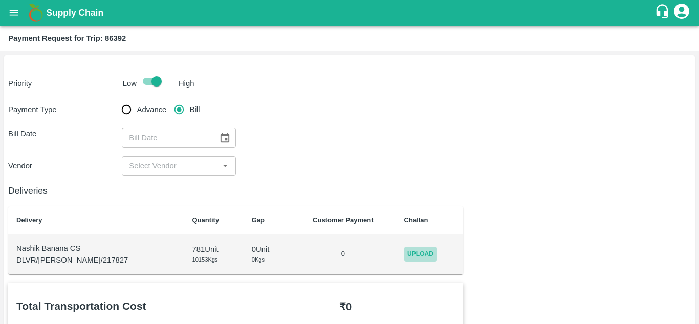
click at [405, 247] on span "Upload" at bounding box center [420, 254] width 33 height 15
click at [0, 0] on input "Upload" at bounding box center [0, 0] width 0 height 0
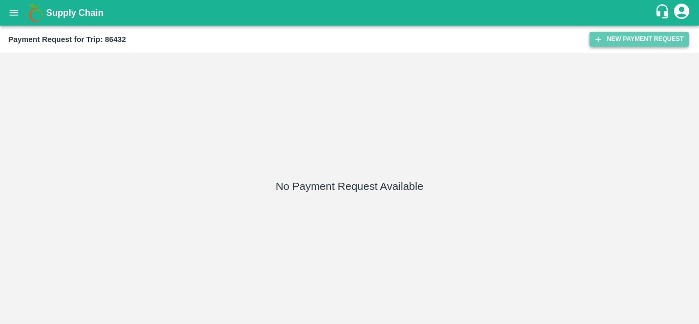
click at [638, 36] on button "New Payment Request" at bounding box center [638, 39] width 99 height 15
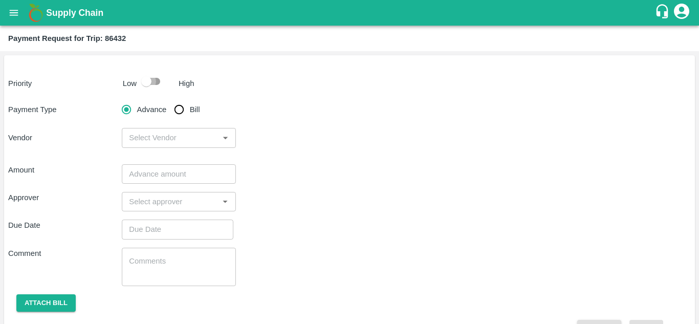
click at [155, 80] on input "checkbox" at bounding box center [146, 81] width 58 height 19
checkbox input "true"
click at [177, 111] on input "Bill" at bounding box center [179, 109] width 20 height 20
radio input "true"
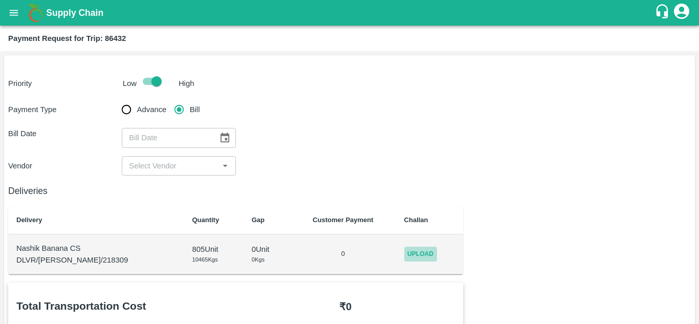
click at [416, 249] on span "Upload" at bounding box center [420, 254] width 33 height 15
click at [0, 0] on input "Upload" at bounding box center [0, 0] width 0 height 0
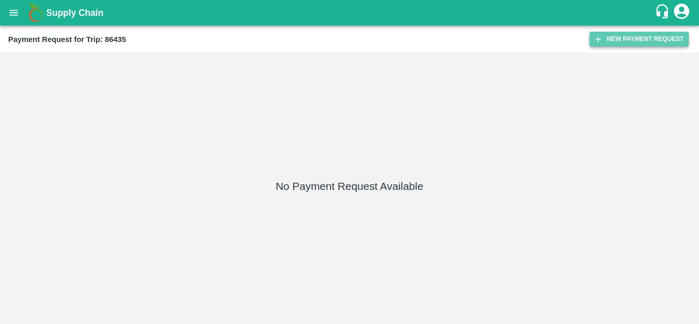
click at [625, 36] on button "New Payment Request" at bounding box center [638, 39] width 99 height 15
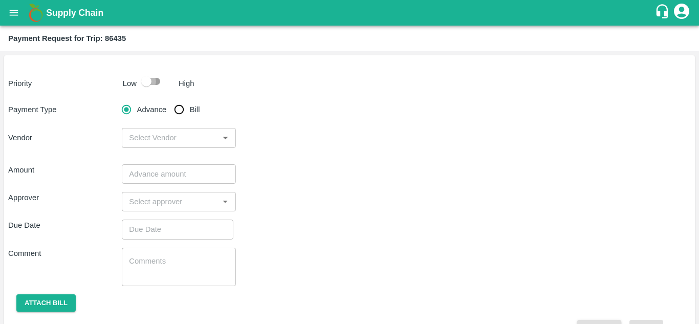
click at [154, 82] on input "checkbox" at bounding box center [146, 81] width 58 height 19
checkbox input "true"
click at [180, 113] on input "Bill" at bounding box center [179, 109] width 20 height 20
radio input "true"
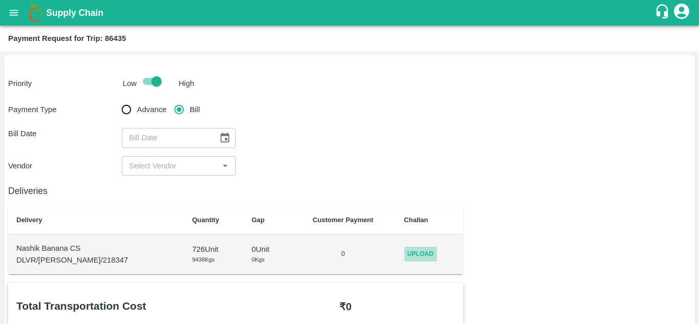
click at [404, 252] on span "Upload" at bounding box center [420, 254] width 33 height 15
click at [0, 0] on input "Upload" at bounding box center [0, 0] width 0 height 0
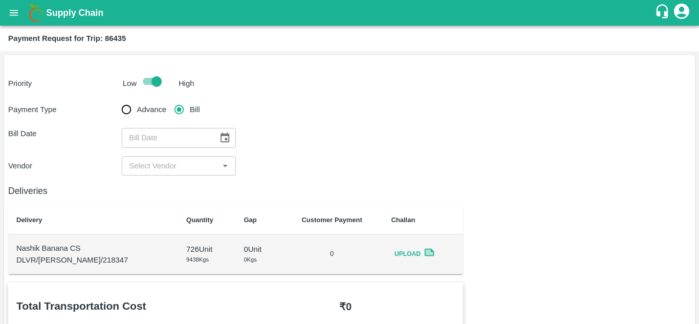
scroll to position [1, 0]
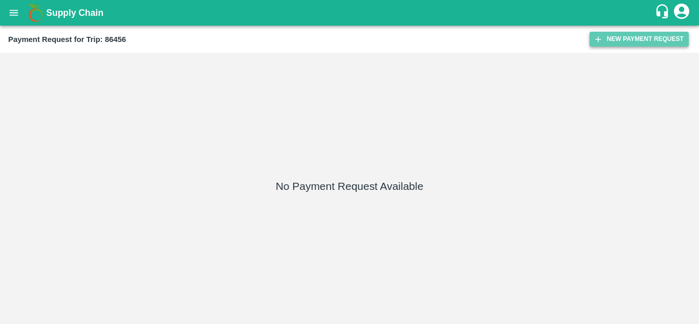
click at [641, 37] on button "New Payment Request" at bounding box center [638, 39] width 99 height 15
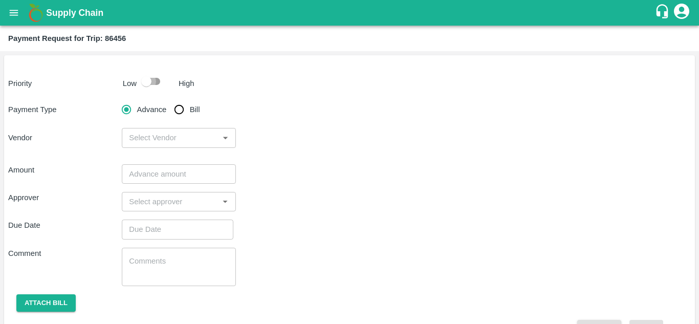
click at [155, 83] on input "checkbox" at bounding box center [146, 81] width 58 height 19
checkbox input "true"
click at [180, 106] on input "Bill" at bounding box center [179, 109] width 20 height 20
radio input "true"
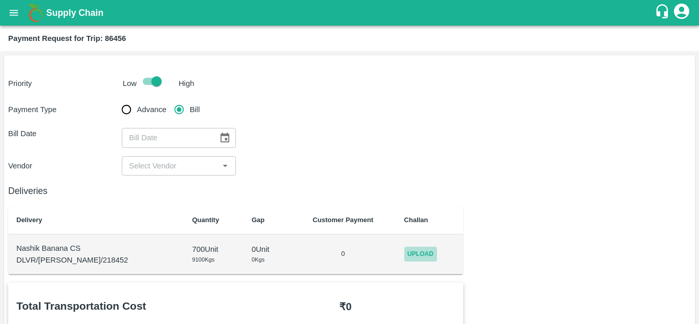
click at [408, 255] on span "Upload" at bounding box center [420, 254] width 33 height 15
click at [0, 0] on input "Upload" at bounding box center [0, 0] width 0 height 0
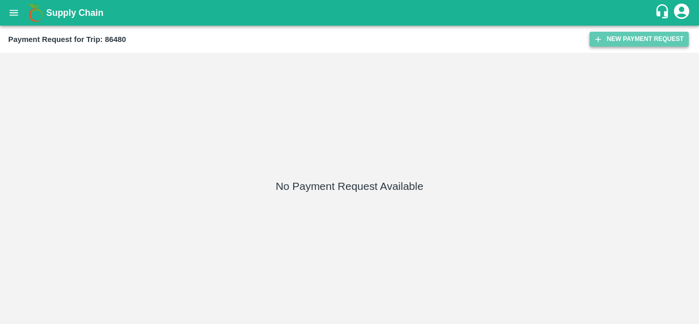
click at [635, 43] on button "New Payment Request" at bounding box center [638, 39] width 99 height 15
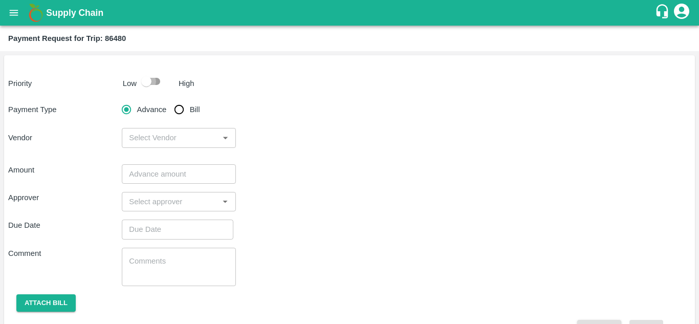
click at [158, 78] on input "checkbox" at bounding box center [146, 81] width 58 height 19
checkbox input "true"
click at [175, 103] on input "Bill" at bounding box center [179, 109] width 20 height 20
radio input "true"
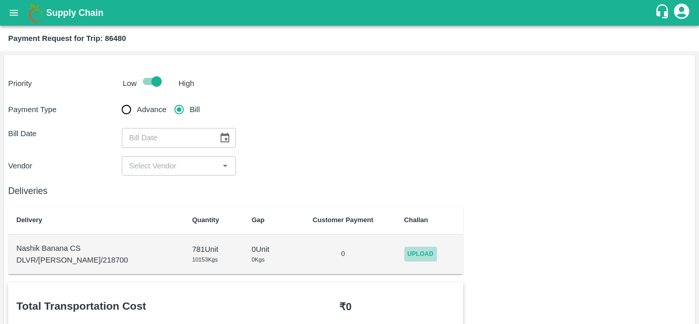
click at [404, 251] on span "Upload" at bounding box center [420, 254] width 33 height 15
click at [0, 0] on input "Upload" at bounding box center [0, 0] width 0 height 0
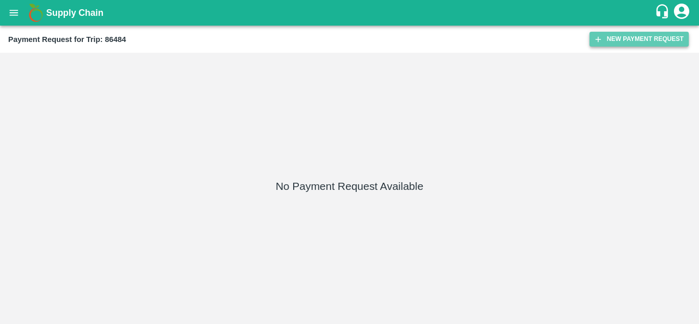
click at [623, 46] on button "New Payment Request" at bounding box center [638, 39] width 99 height 15
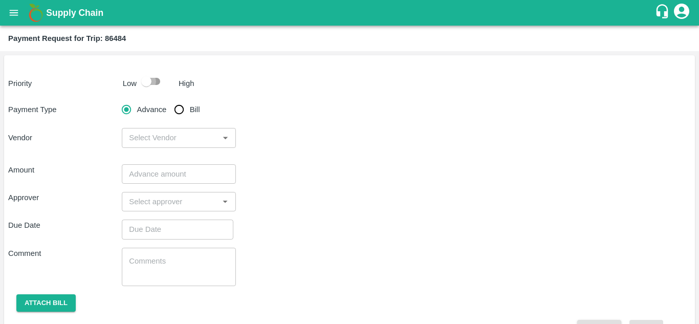
click at [157, 77] on input "checkbox" at bounding box center [146, 81] width 58 height 19
checkbox input "true"
click at [180, 110] on input "Bill" at bounding box center [179, 109] width 20 height 20
radio input "true"
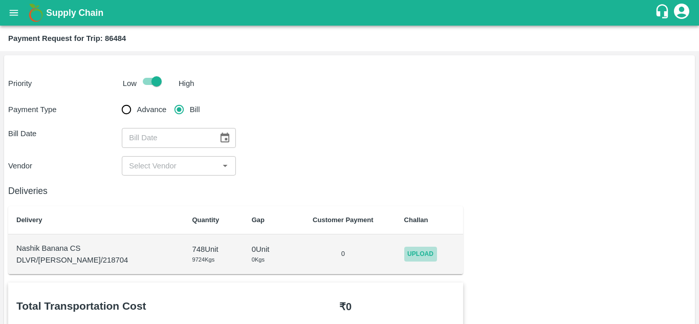
click at [404, 250] on span "Upload" at bounding box center [420, 254] width 33 height 15
click at [0, 0] on input "Upload" at bounding box center [0, 0] width 0 height 0
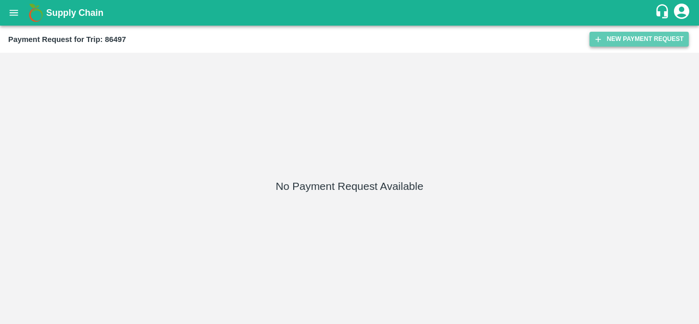
click at [642, 37] on button "New Payment Request" at bounding box center [638, 39] width 99 height 15
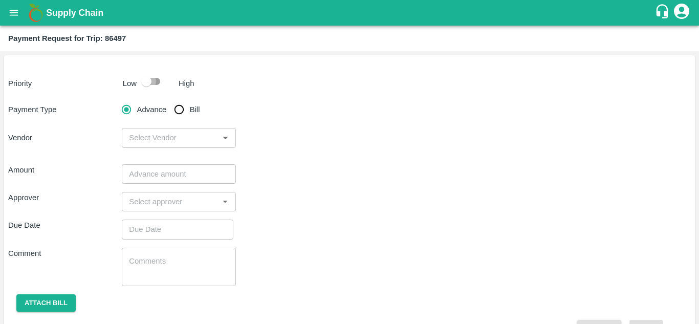
click at [151, 81] on input "checkbox" at bounding box center [146, 81] width 58 height 19
checkbox input "true"
click at [181, 113] on input "Bill" at bounding box center [179, 109] width 20 height 20
radio input "true"
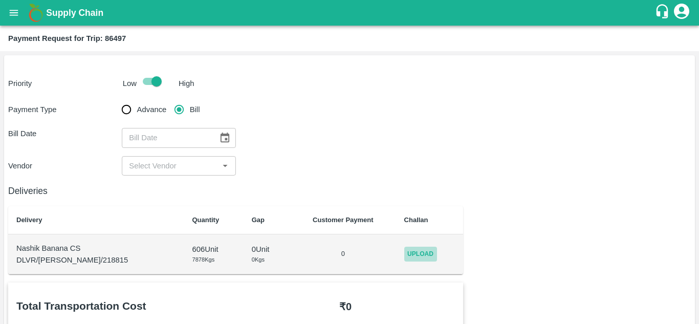
click at [411, 252] on span "Upload" at bounding box center [420, 254] width 33 height 15
click at [0, 0] on input "Upload" at bounding box center [0, 0] width 0 height 0
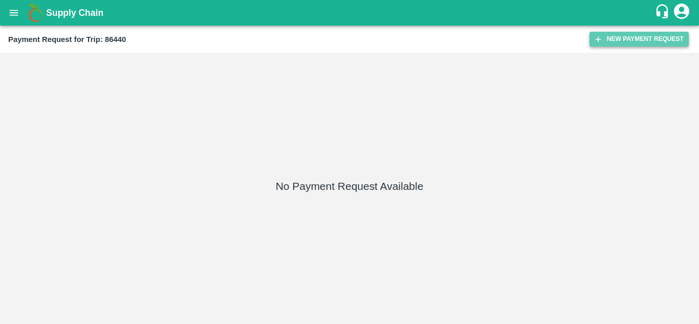
click at [637, 44] on button "New Payment Request" at bounding box center [638, 39] width 99 height 15
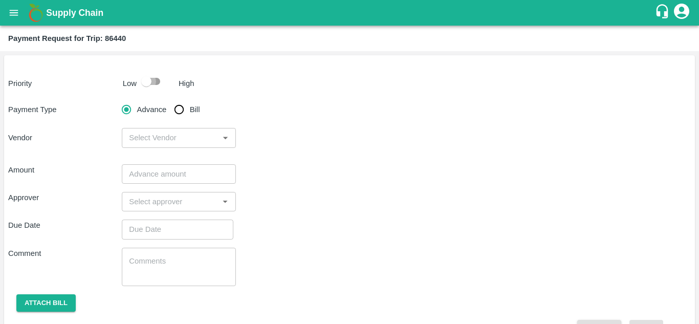
click at [155, 80] on input "checkbox" at bounding box center [146, 81] width 58 height 19
checkbox input "true"
click at [182, 110] on input "Bill" at bounding box center [179, 109] width 20 height 20
radio input "true"
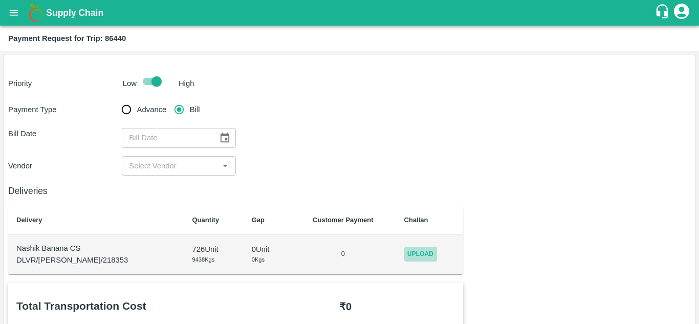
click at [416, 255] on span "Upload" at bounding box center [420, 254] width 33 height 15
click at [0, 0] on input "Upload" at bounding box center [0, 0] width 0 height 0
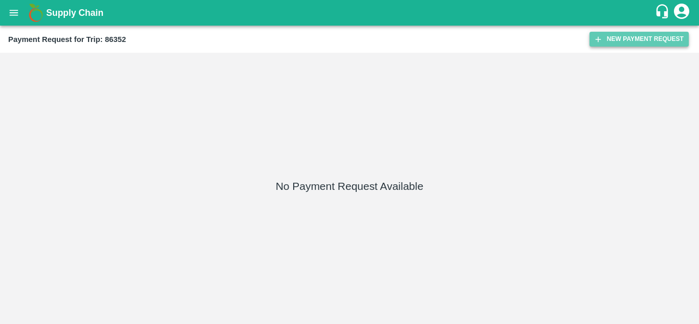
click at [635, 40] on button "New Payment Request" at bounding box center [638, 39] width 99 height 15
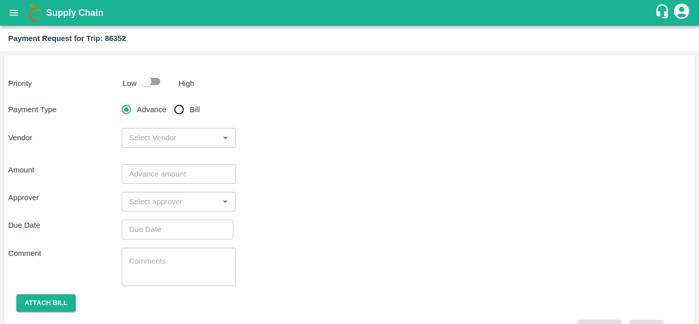
click at [151, 81] on input "checkbox" at bounding box center [146, 81] width 58 height 19
checkbox input "true"
click at [182, 113] on input "Bill" at bounding box center [179, 109] width 20 height 20
radio input "true"
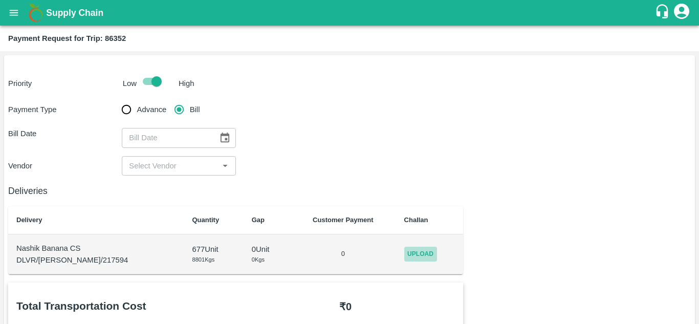
click at [421, 254] on span "Upload" at bounding box center [420, 254] width 33 height 15
click at [0, 0] on input "Upload" at bounding box center [0, 0] width 0 height 0
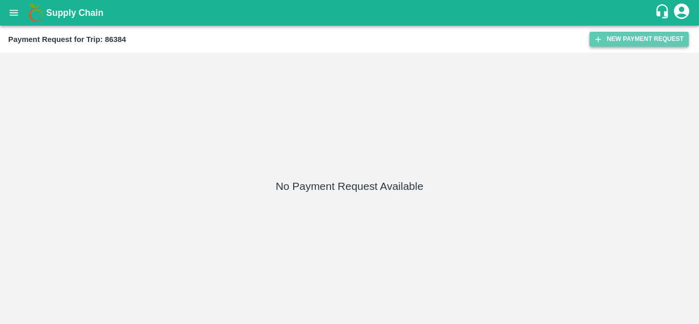
click at [631, 42] on button "New Payment Request" at bounding box center [638, 39] width 99 height 15
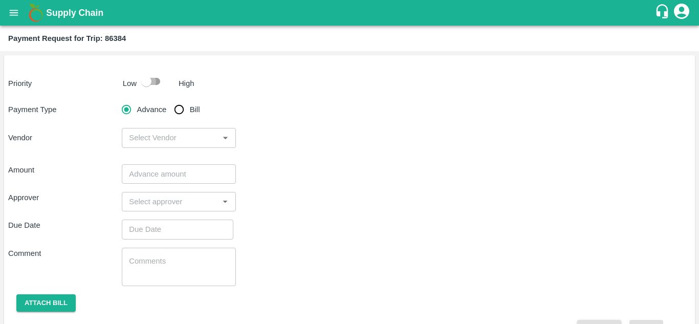
click at [159, 82] on input "checkbox" at bounding box center [146, 81] width 58 height 19
checkbox input "true"
click at [180, 114] on input "Bill" at bounding box center [179, 109] width 20 height 20
radio input "true"
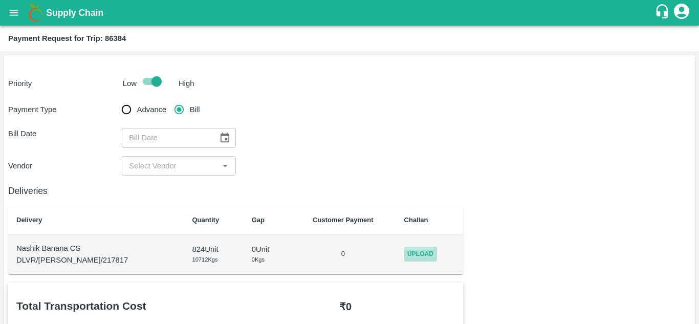
click at [409, 254] on span "Upload" at bounding box center [420, 254] width 33 height 15
click at [0, 0] on input "Upload" at bounding box center [0, 0] width 0 height 0
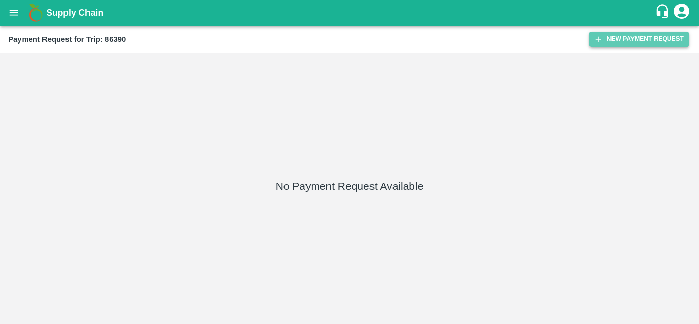
click at [633, 37] on button "New Payment Request" at bounding box center [638, 39] width 99 height 15
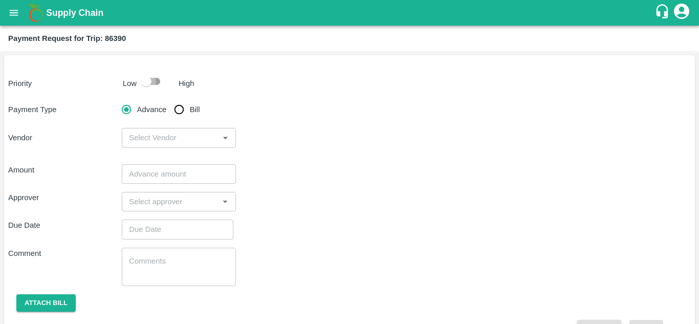
click at [158, 83] on input "checkbox" at bounding box center [146, 81] width 58 height 19
checkbox input "true"
click at [177, 111] on input "Bill" at bounding box center [179, 109] width 20 height 20
radio input "true"
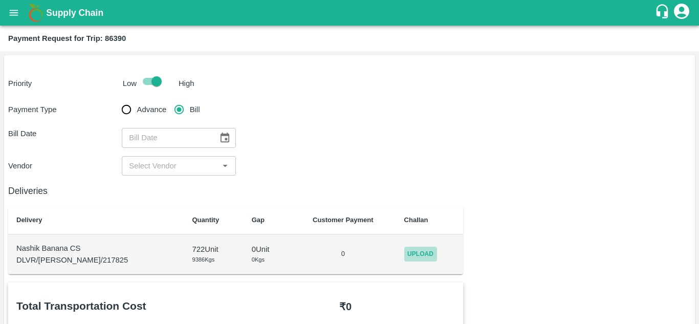
click at [404, 257] on span "Upload" at bounding box center [420, 254] width 33 height 15
click at [0, 0] on input "Upload" at bounding box center [0, 0] width 0 height 0
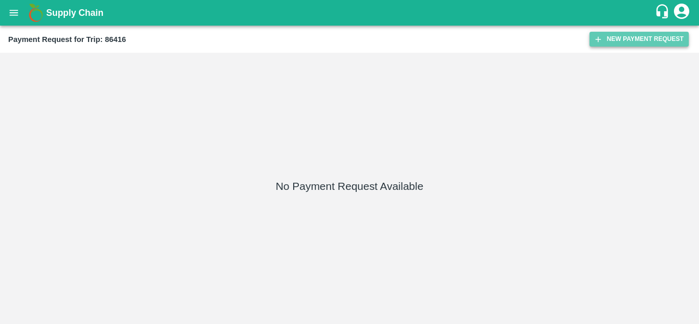
click at [636, 40] on button "New Payment Request" at bounding box center [638, 39] width 99 height 15
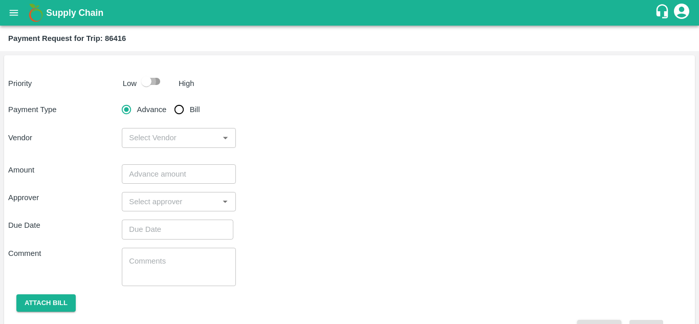
click at [150, 77] on input "checkbox" at bounding box center [146, 81] width 58 height 19
checkbox input "true"
click at [176, 113] on input "Bill" at bounding box center [179, 109] width 20 height 20
radio input "true"
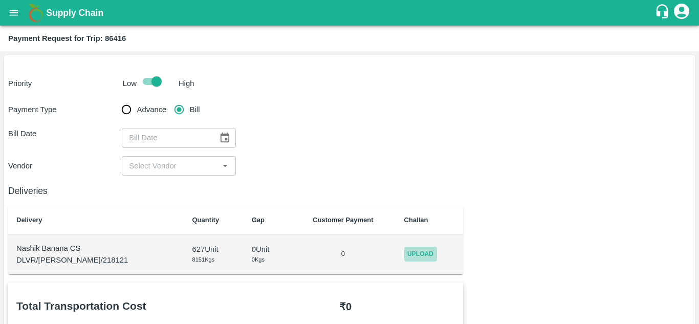
click at [412, 254] on span "Upload" at bounding box center [420, 254] width 33 height 15
click at [0, 0] on input "Upload" at bounding box center [0, 0] width 0 height 0
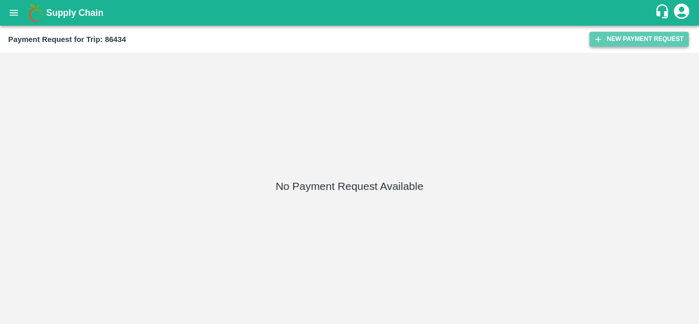
click at [644, 40] on button "New Payment Request" at bounding box center [638, 39] width 99 height 15
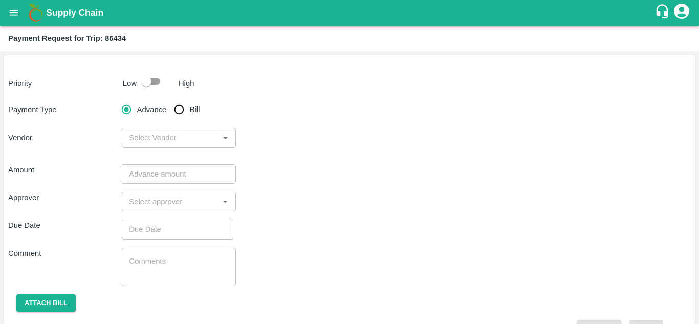
click at [155, 84] on input "checkbox" at bounding box center [146, 81] width 58 height 19
checkbox input "true"
click at [182, 107] on input "Bill" at bounding box center [179, 109] width 20 height 20
radio input "true"
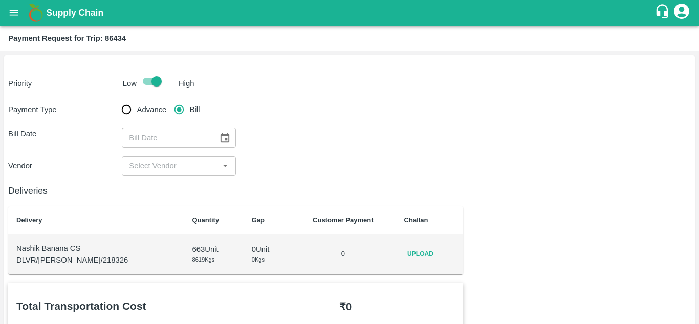
click at [417, 262] on td "Upload" at bounding box center [430, 254] width 68 height 40
click at [414, 256] on span "Upload" at bounding box center [420, 254] width 33 height 15
click at [0, 0] on input "Upload" at bounding box center [0, 0] width 0 height 0
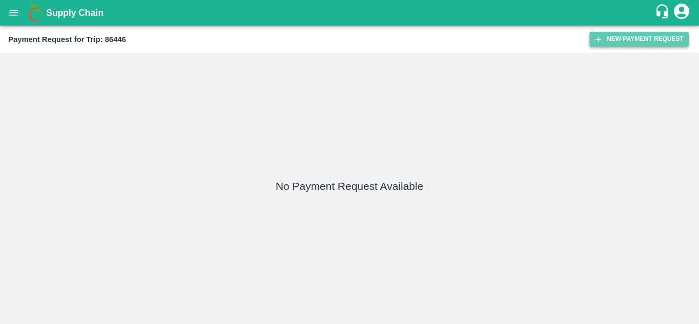
click at [612, 37] on button "New Payment Request" at bounding box center [638, 39] width 99 height 15
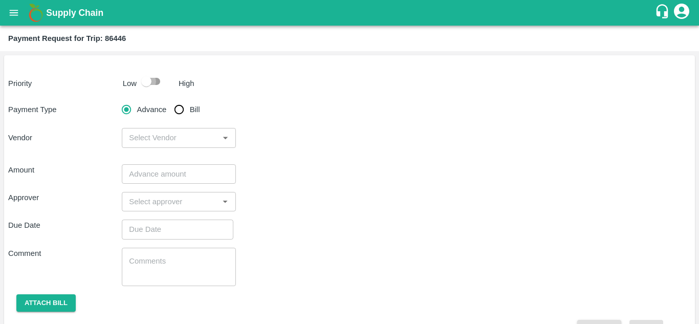
click at [153, 78] on input "checkbox" at bounding box center [146, 81] width 58 height 19
checkbox input "true"
click at [176, 108] on input "Bill" at bounding box center [179, 109] width 20 height 20
radio input "true"
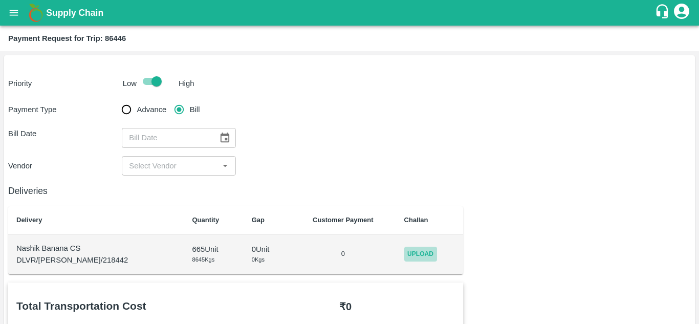
click at [410, 250] on span "Upload" at bounding box center [420, 254] width 33 height 15
click at [0, 0] on input "Upload" at bounding box center [0, 0] width 0 height 0
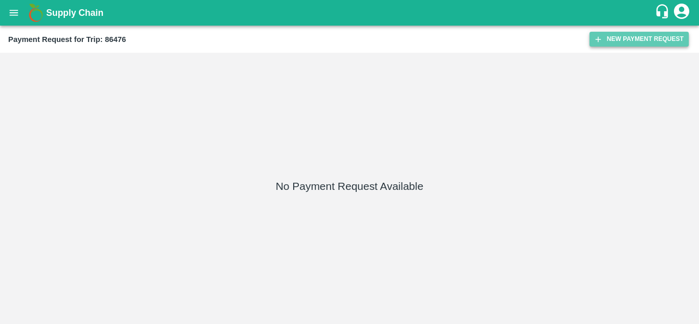
click at [631, 41] on button "New Payment Request" at bounding box center [638, 39] width 99 height 15
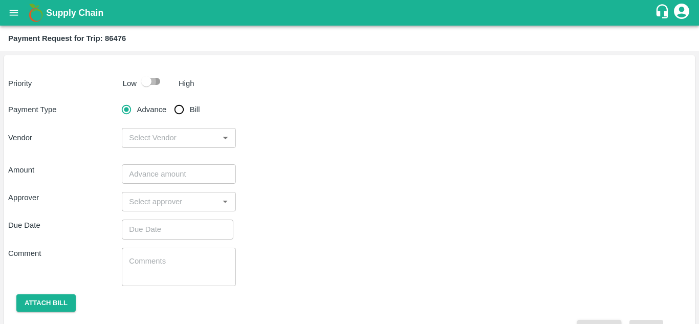
click at [157, 79] on input "checkbox" at bounding box center [146, 81] width 58 height 19
checkbox input "true"
click at [180, 108] on input "Bill" at bounding box center [179, 109] width 20 height 20
radio input "true"
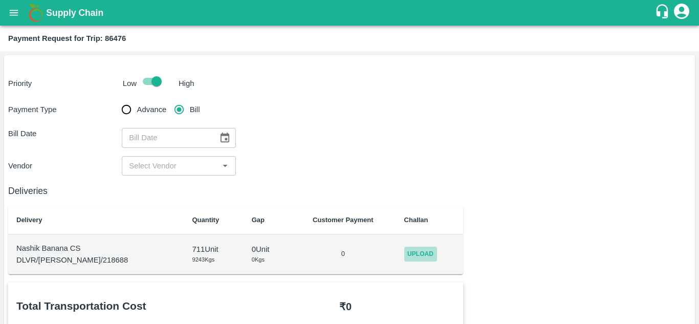
click at [418, 251] on span "Upload" at bounding box center [420, 254] width 33 height 15
click at [0, 0] on input "Upload" at bounding box center [0, 0] width 0 height 0
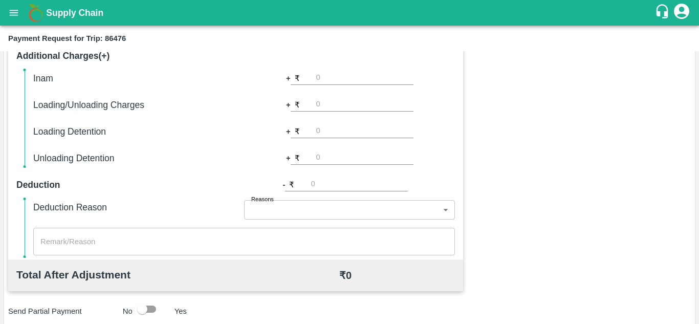
scroll to position [465, 0]
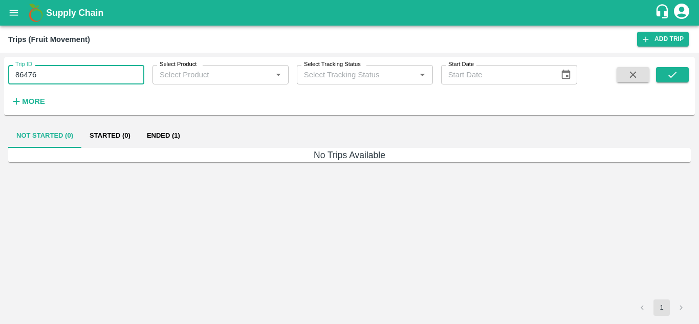
click at [76, 78] on input "86476" at bounding box center [76, 74] width 136 height 19
type input "86485"
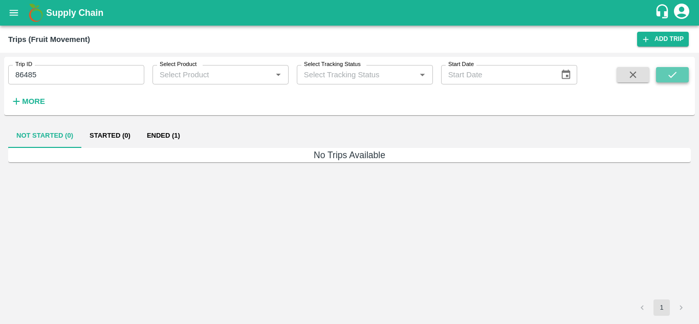
click at [668, 76] on icon "submit" at bounding box center [671, 74] width 11 height 11
click at [151, 137] on button "Ended (1)" at bounding box center [164, 135] width 50 height 25
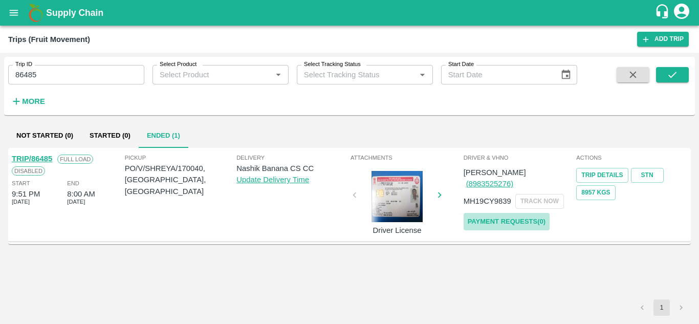
click at [526, 213] on link "Payment Requests( 0 )" at bounding box center [506, 222] width 86 height 18
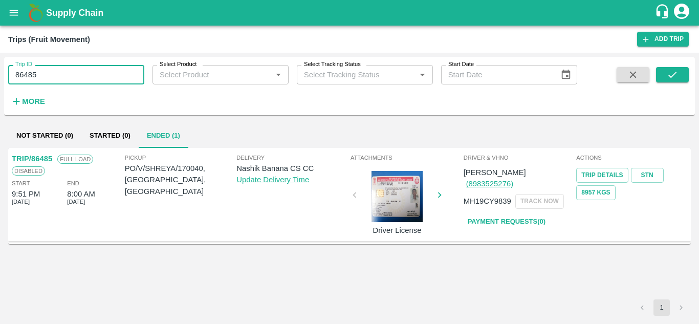
click at [57, 65] on input "86485" at bounding box center [76, 74] width 136 height 19
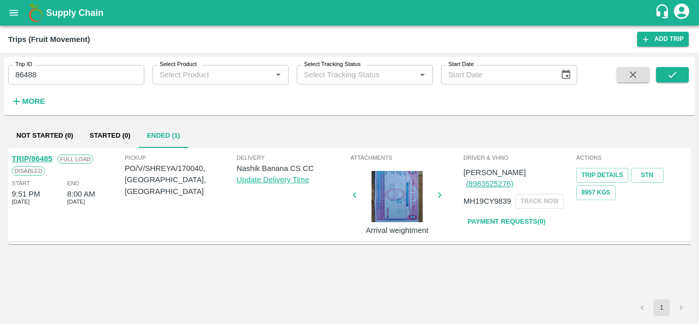
click at [668, 65] on div "Trip ID 86488 Trip ID Select Product Select Product   * Select Tracking Status …" at bounding box center [349, 86] width 690 height 50
click at [677, 80] on icon "submit" at bounding box center [671, 74] width 11 height 11
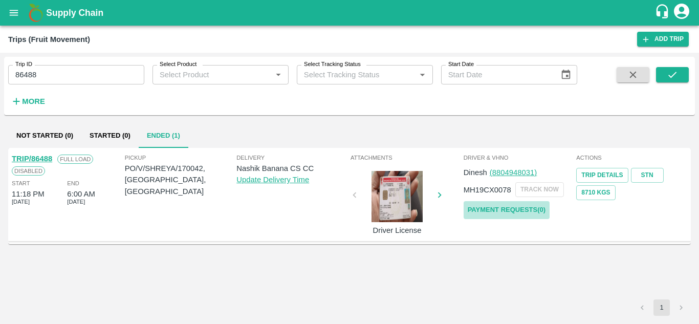
click at [499, 210] on link "Payment Requests( 0 )" at bounding box center [506, 210] width 86 height 18
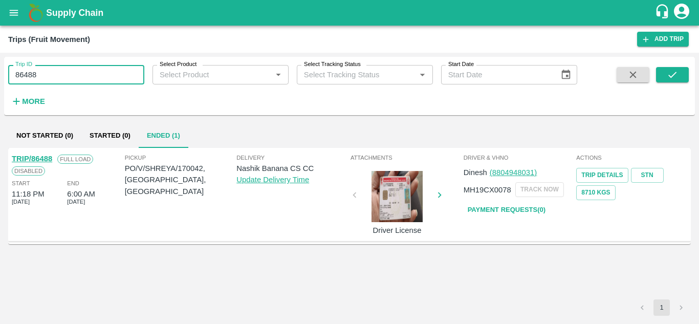
click at [64, 79] on input "86488" at bounding box center [76, 74] width 136 height 19
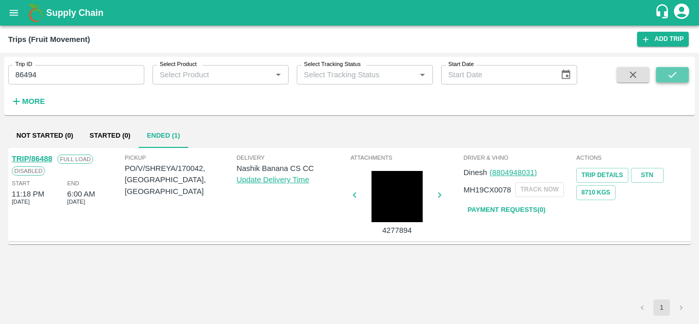
click at [685, 80] on button "submit" at bounding box center [672, 74] width 33 height 15
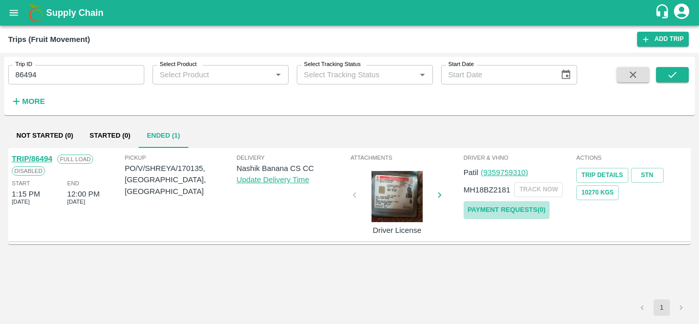
click at [505, 210] on link "Payment Requests( 0 )" at bounding box center [506, 210] width 86 height 18
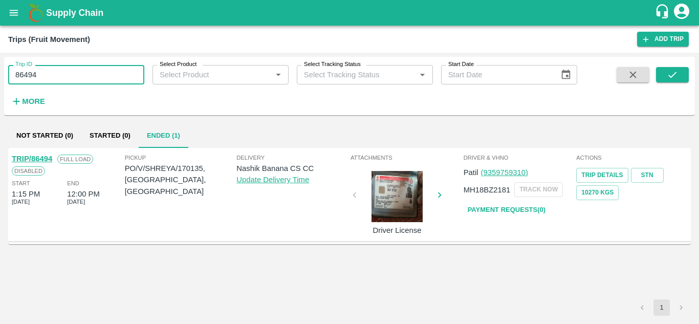
click at [60, 78] on input "86494" at bounding box center [76, 74] width 136 height 19
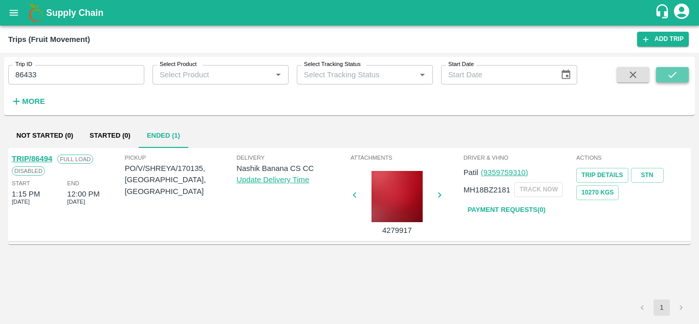
click at [663, 72] on button "submit" at bounding box center [672, 74] width 33 height 15
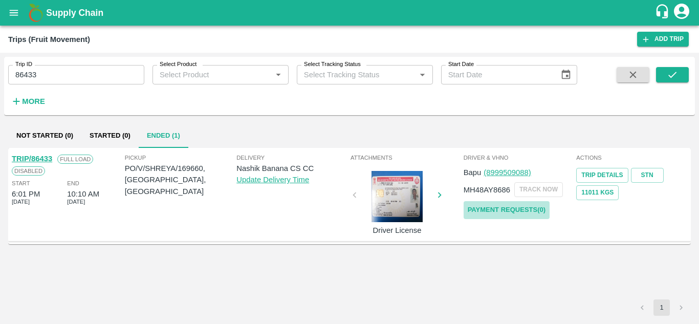
click at [504, 207] on link "Payment Requests( 0 )" at bounding box center [506, 210] width 86 height 18
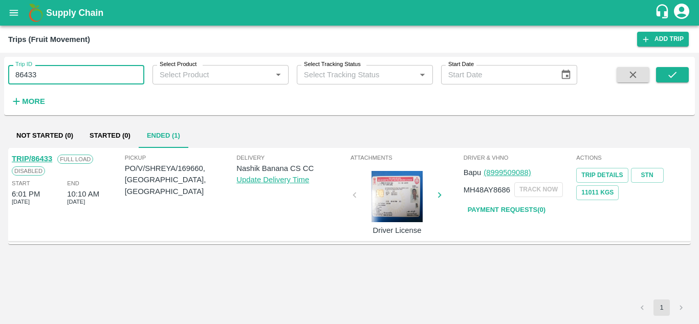
click at [53, 68] on input "86433" at bounding box center [76, 74] width 136 height 19
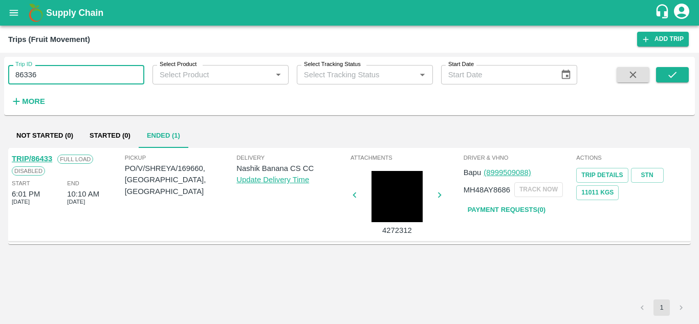
type input "86336"
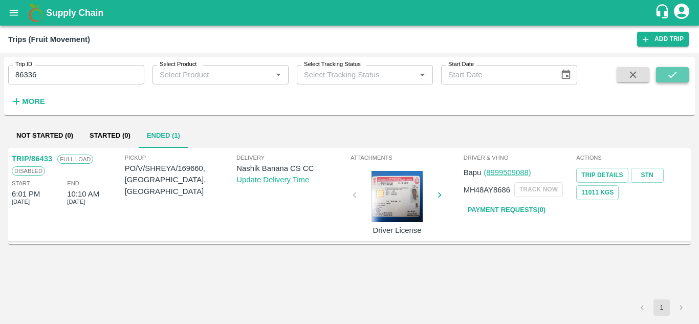
click at [669, 71] on icon "submit" at bounding box center [671, 74] width 11 height 11
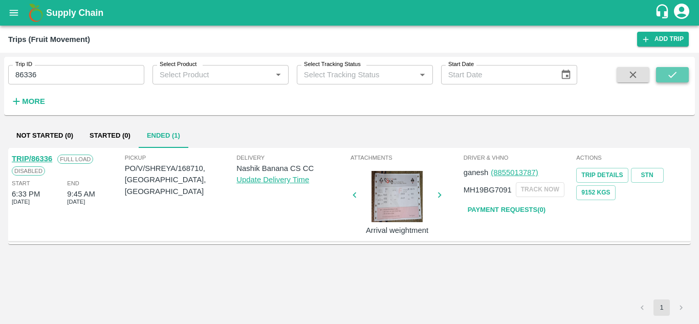
click at [685, 69] on button "submit" at bounding box center [672, 74] width 33 height 15
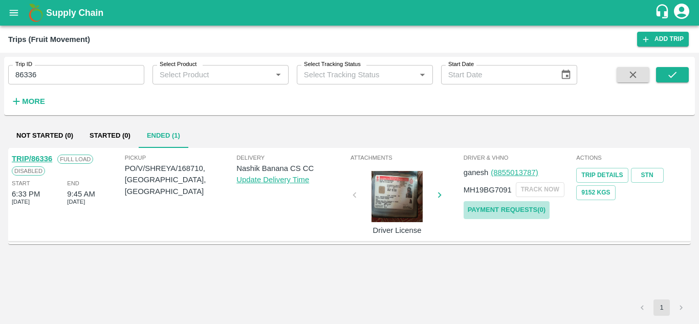
click at [512, 210] on link "Payment Requests( 0 )" at bounding box center [506, 210] width 86 height 18
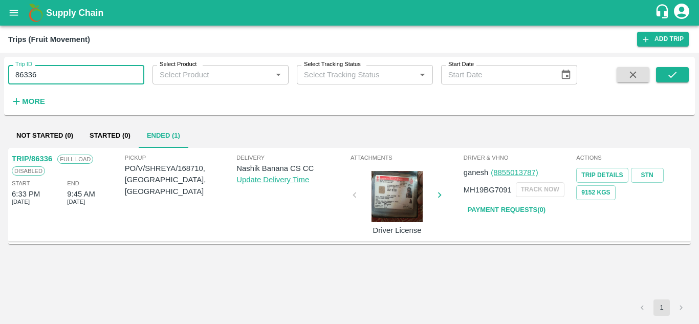
click at [57, 77] on input "86336" at bounding box center [76, 74] width 136 height 19
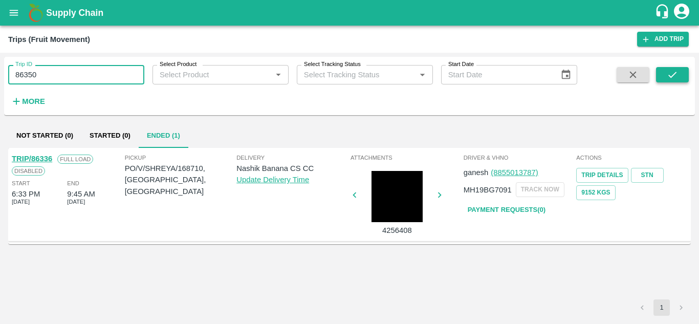
type input "86350"
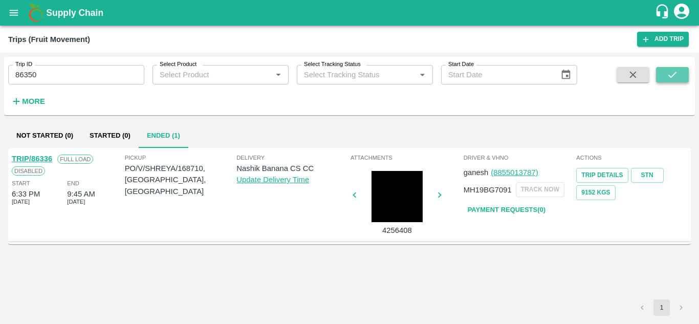
click at [677, 76] on icon "submit" at bounding box center [671, 74] width 11 height 11
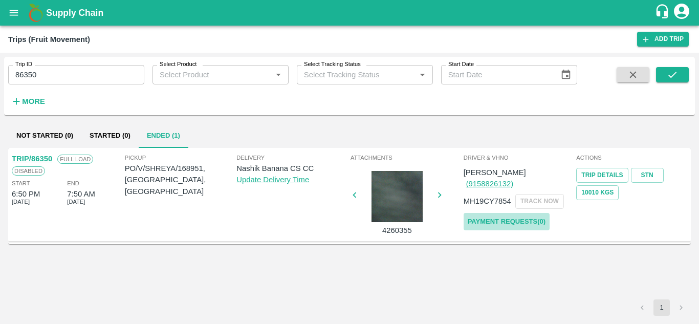
click at [495, 213] on link "Payment Requests( 0 )" at bounding box center [506, 222] width 86 height 18
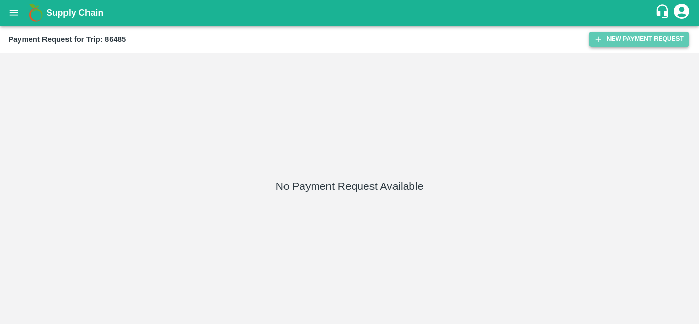
click at [631, 42] on button "New Payment Request" at bounding box center [638, 39] width 99 height 15
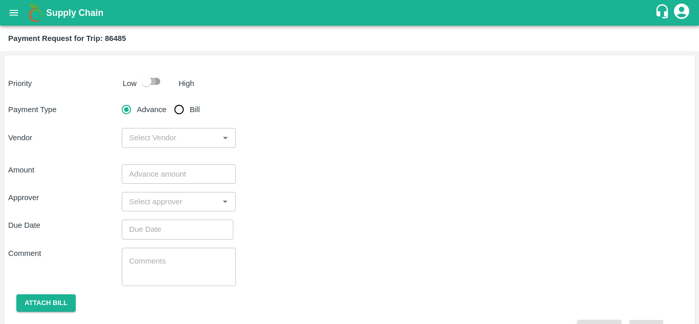
click at [157, 78] on input "checkbox" at bounding box center [146, 81] width 58 height 19
checkbox input "true"
click at [178, 108] on input "Bill" at bounding box center [179, 109] width 20 height 20
radio input "true"
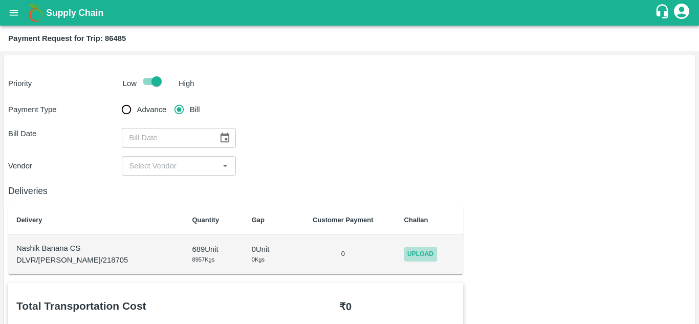
click at [411, 260] on span "Upload" at bounding box center [420, 254] width 33 height 15
click at [0, 0] on input "Upload" at bounding box center [0, 0] width 0 height 0
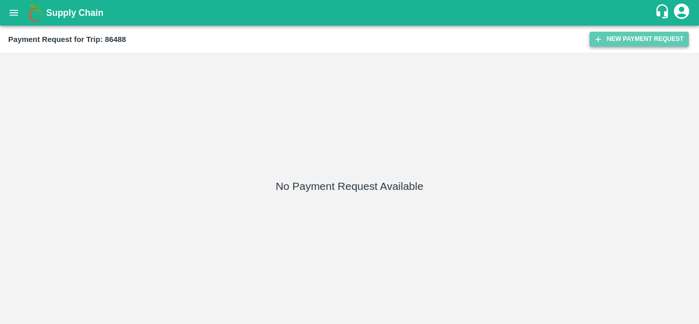
click at [643, 32] on button "New Payment Request" at bounding box center [638, 39] width 99 height 15
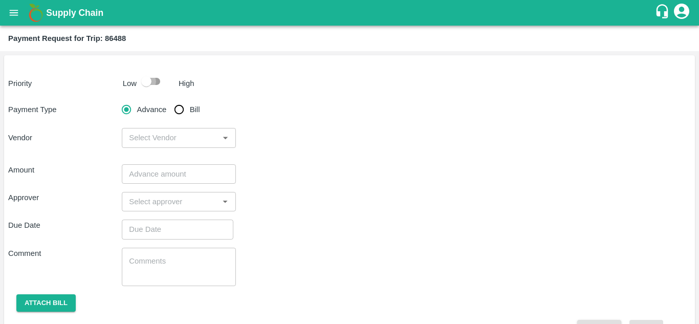
click at [157, 84] on input "checkbox" at bounding box center [146, 81] width 58 height 19
checkbox input "true"
click at [183, 116] on input "Bill" at bounding box center [179, 109] width 20 height 20
radio input "true"
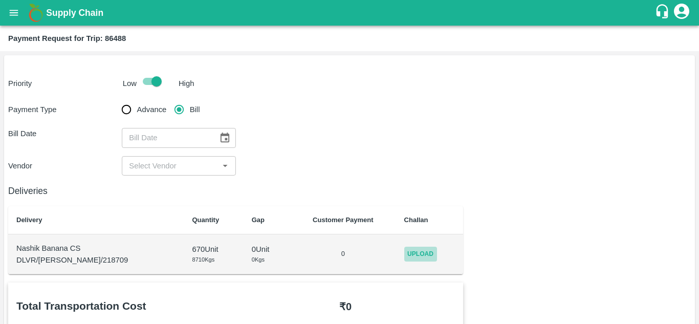
click at [412, 253] on span "Upload" at bounding box center [420, 254] width 33 height 15
click at [0, 0] on input "Upload" at bounding box center [0, 0] width 0 height 0
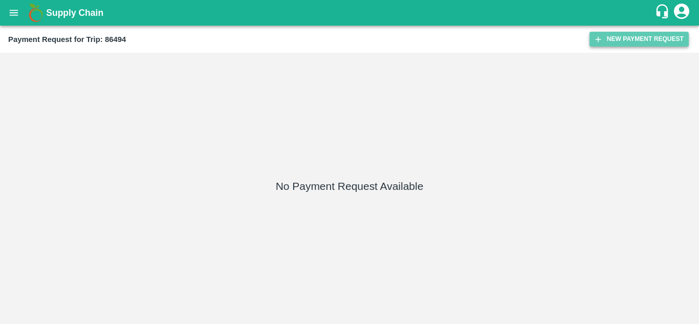
click at [631, 37] on button "New Payment Request" at bounding box center [638, 39] width 99 height 15
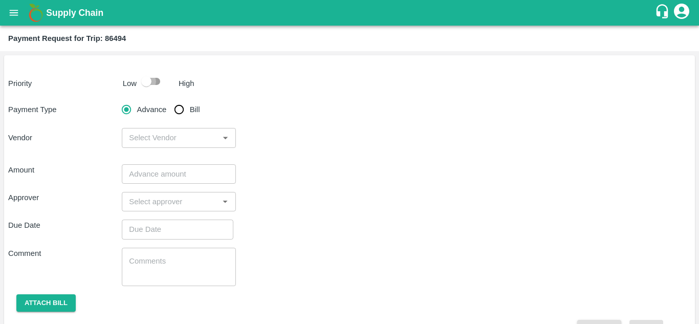
click at [160, 81] on input "checkbox" at bounding box center [146, 81] width 58 height 19
checkbox input "true"
click at [179, 115] on input "Bill" at bounding box center [179, 109] width 20 height 20
radio input "true"
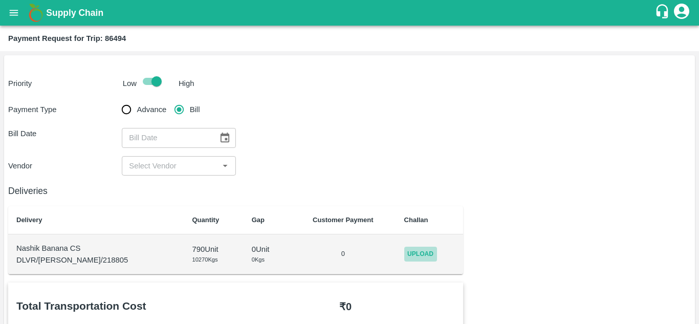
click at [412, 248] on span "Upload" at bounding box center [420, 254] width 33 height 15
click at [0, 0] on input "Upload" at bounding box center [0, 0] width 0 height 0
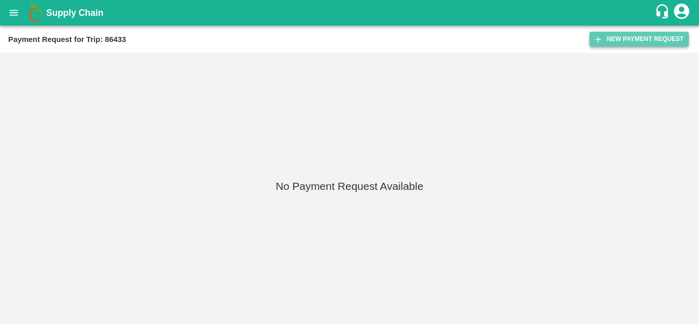
click at [624, 45] on button "New Payment Request" at bounding box center [638, 39] width 99 height 15
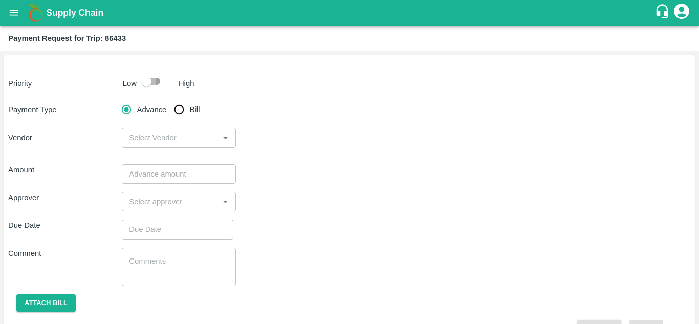
click at [158, 79] on input "checkbox" at bounding box center [146, 81] width 58 height 19
checkbox input "true"
click at [176, 105] on input "Bill" at bounding box center [179, 109] width 20 height 20
radio input "true"
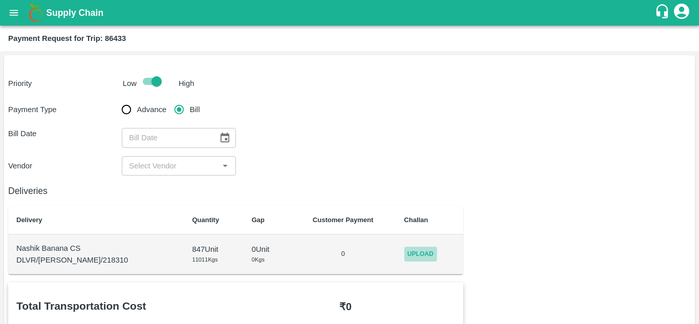
click at [404, 259] on span "Upload" at bounding box center [420, 254] width 33 height 15
click at [0, 0] on input "Upload" at bounding box center [0, 0] width 0 height 0
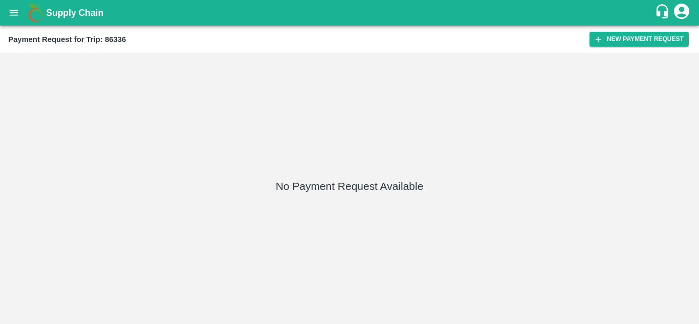
click at [630, 31] on div "Payment Request for Trip: 86336 New Payment Request" at bounding box center [349, 39] width 699 height 27
click at [633, 36] on button "New Payment Request" at bounding box center [638, 39] width 99 height 15
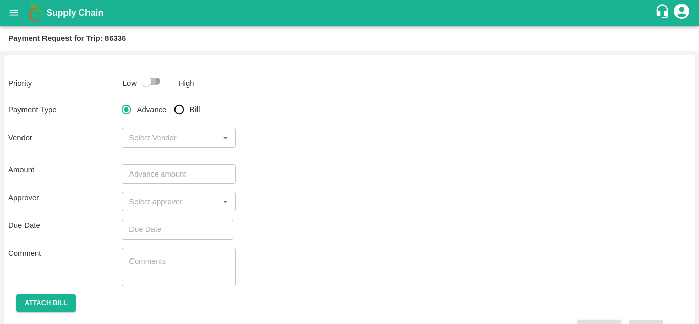
click at [155, 81] on input "checkbox" at bounding box center [146, 81] width 58 height 19
checkbox input "true"
click at [177, 107] on input "Bill" at bounding box center [179, 109] width 20 height 20
radio input "true"
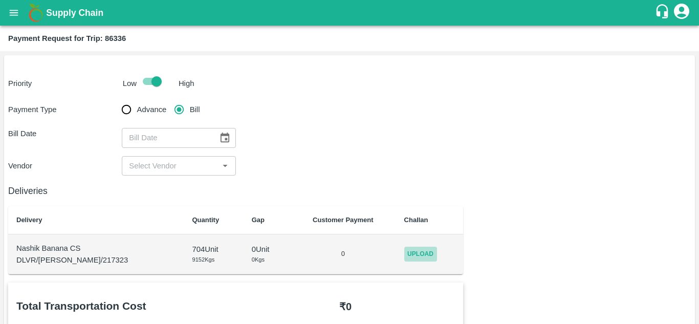
click at [412, 258] on span "Upload" at bounding box center [420, 254] width 33 height 15
click at [0, 0] on input "Upload" at bounding box center [0, 0] width 0 height 0
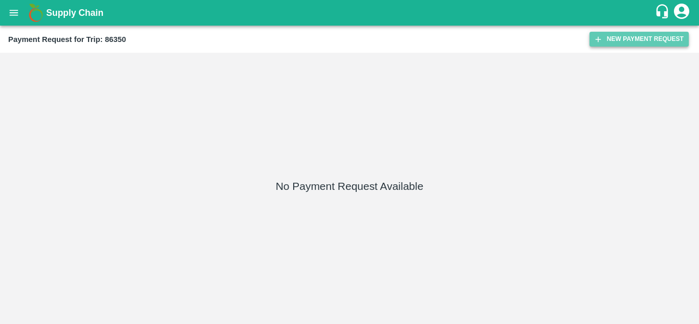
click at [626, 43] on button "New Payment Request" at bounding box center [638, 39] width 99 height 15
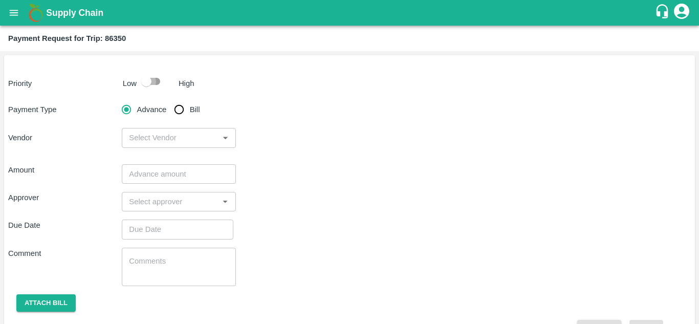
click at [158, 78] on input "checkbox" at bounding box center [146, 81] width 58 height 19
checkbox input "true"
click at [180, 105] on input "Bill" at bounding box center [179, 109] width 20 height 20
radio input "true"
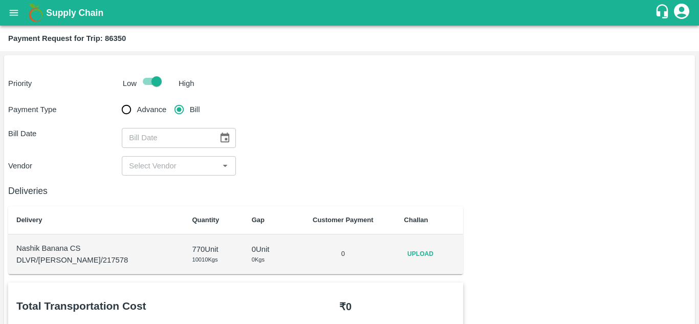
click at [427, 256] on div "Upload" at bounding box center [429, 254] width 51 height 15
click at [414, 256] on span "Upload" at bounding box center [420, 254] width 33 height 15
click at [0, 0] on input "Upload" at bounding box center [0, 0] width 0 height 0
